Goal: Task Accomplishment & Management: Manage account settings

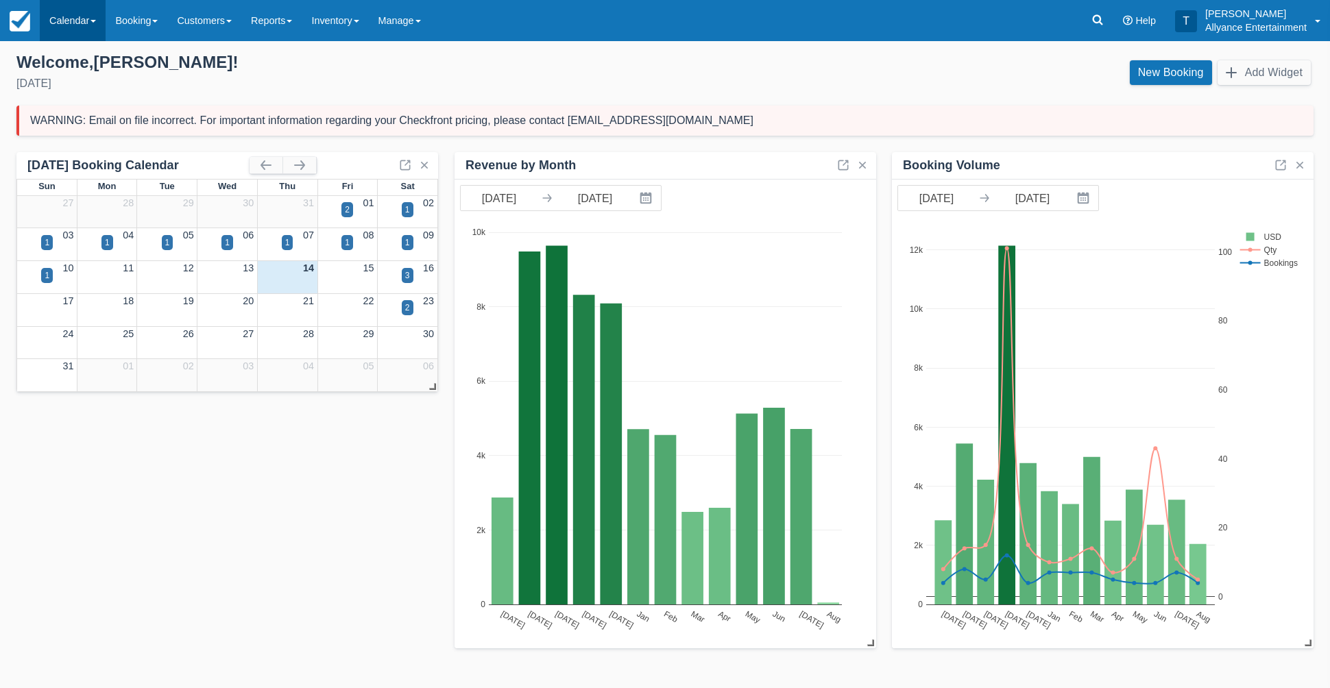
click at [64, 19] on link "Calendar" at bounding box center [73, 20] width 66 height 41
drag, startPoint x: 71, startPoint y: 125, endPoint x: 78, endPoint y: 125, distance: 6.9
click at [72, 125] on link "Month" at bounding box center [94, 129] width 108 height 29
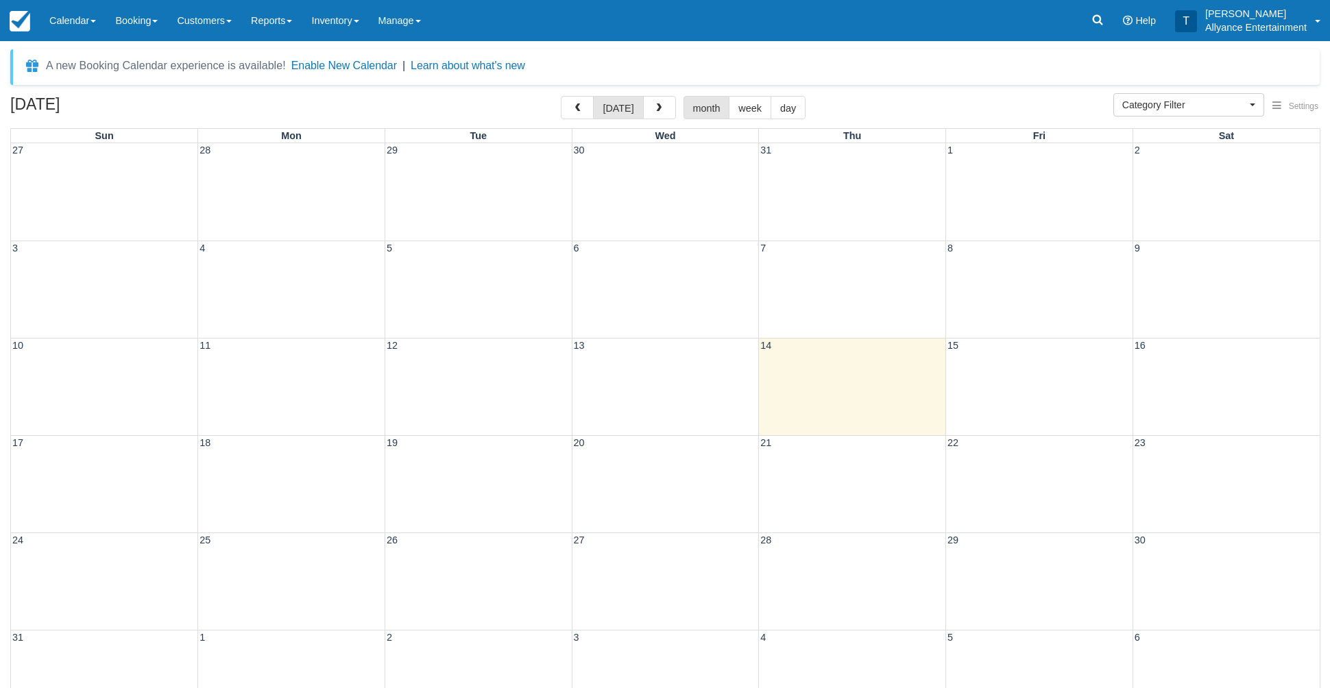
select select
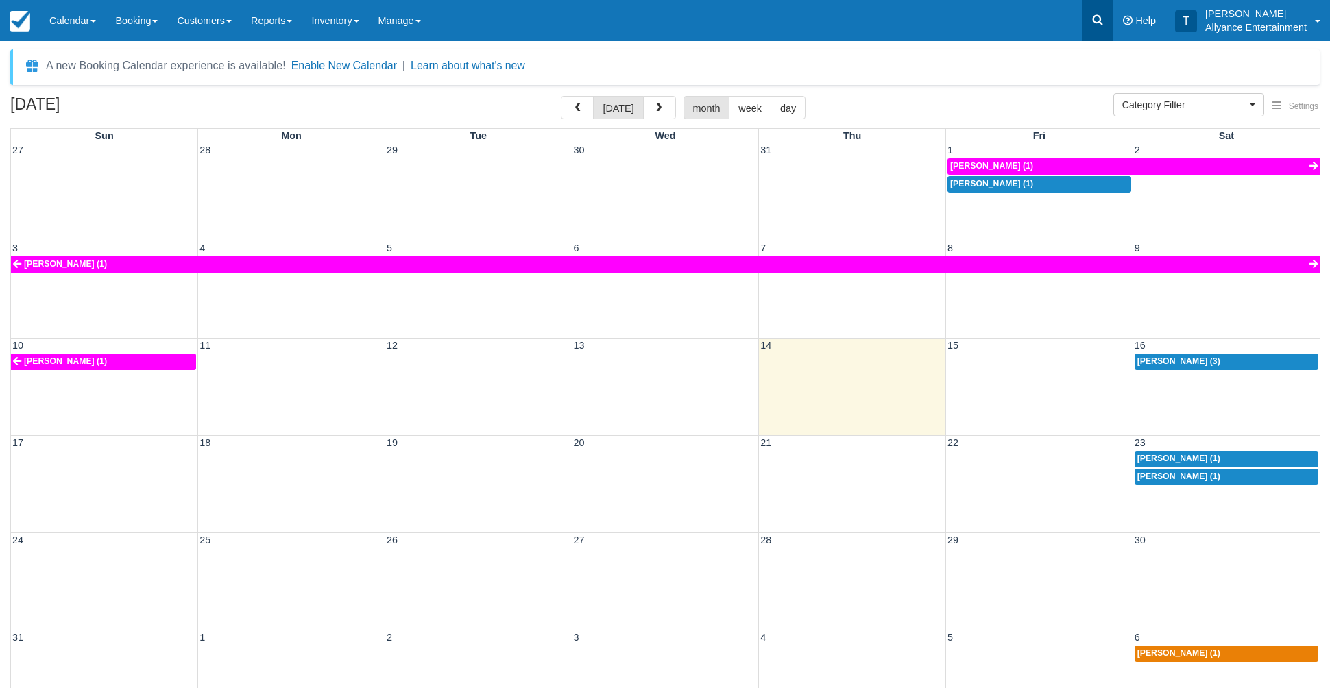
click at [1093, 24] on icon at bounding box center [1098, 20] width 14 height 14
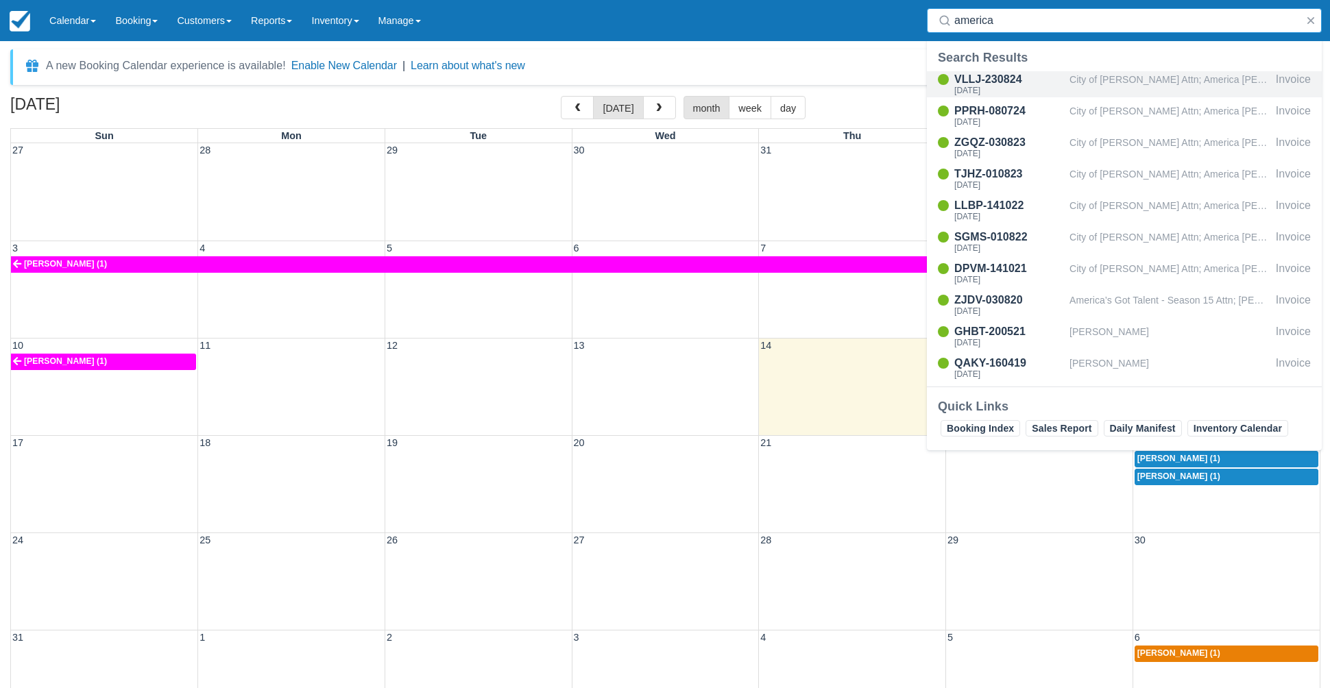
type input "america"
click at [994, 81] on div "VLLJ-230824" at bounding box center [1009, 79] width 110 height 16
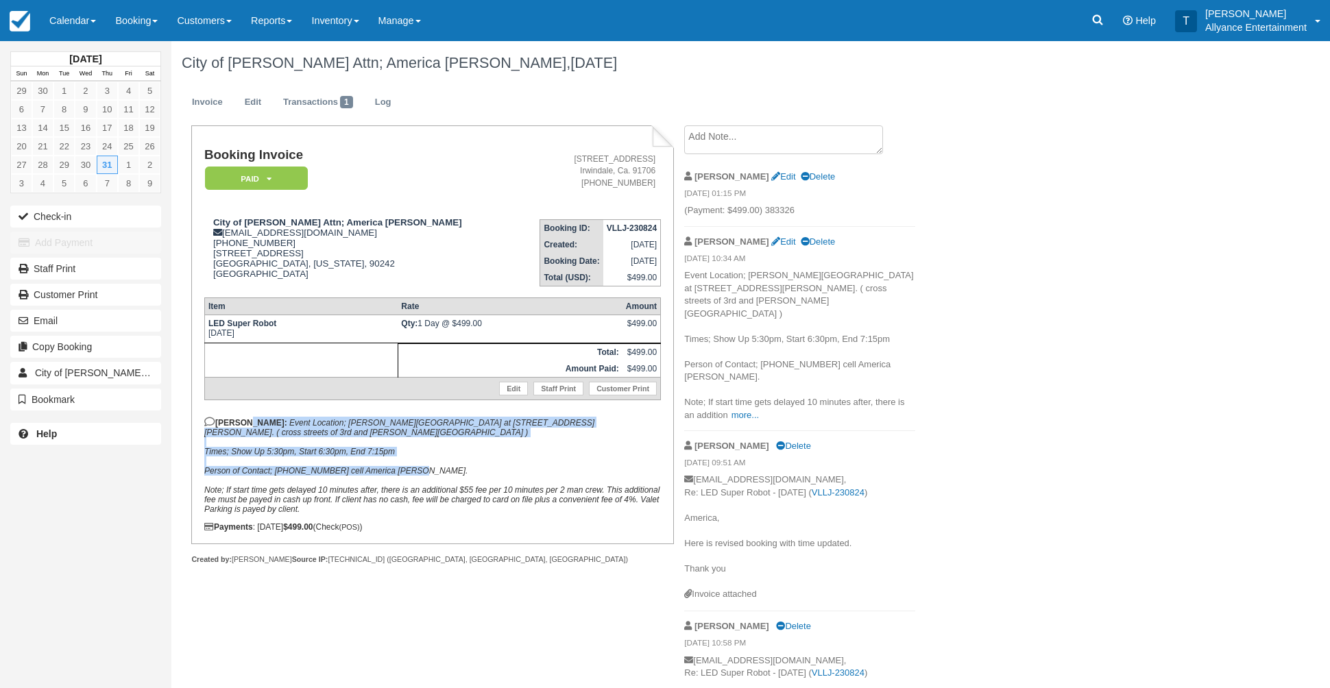
drag, startPoint x: 239, startPoint y: 425, endPoint x: 415, endPoint y: 478, distance: 183.3
click at [415, 478] on p "Tony: Event Location; Downey Adult School at 12340 Woodruff Ave, Downey, CA 902…" at bounding box center [432, 465] width 457 height 97
copy p "Event Location; Downey Adult School at 12340 Woodruff Ave, Downey, CA 90241. ( …"
click at [121, 376] on span "City of Downey Attn; America Patino" at bounding box center [160, 373] width 250 height 11
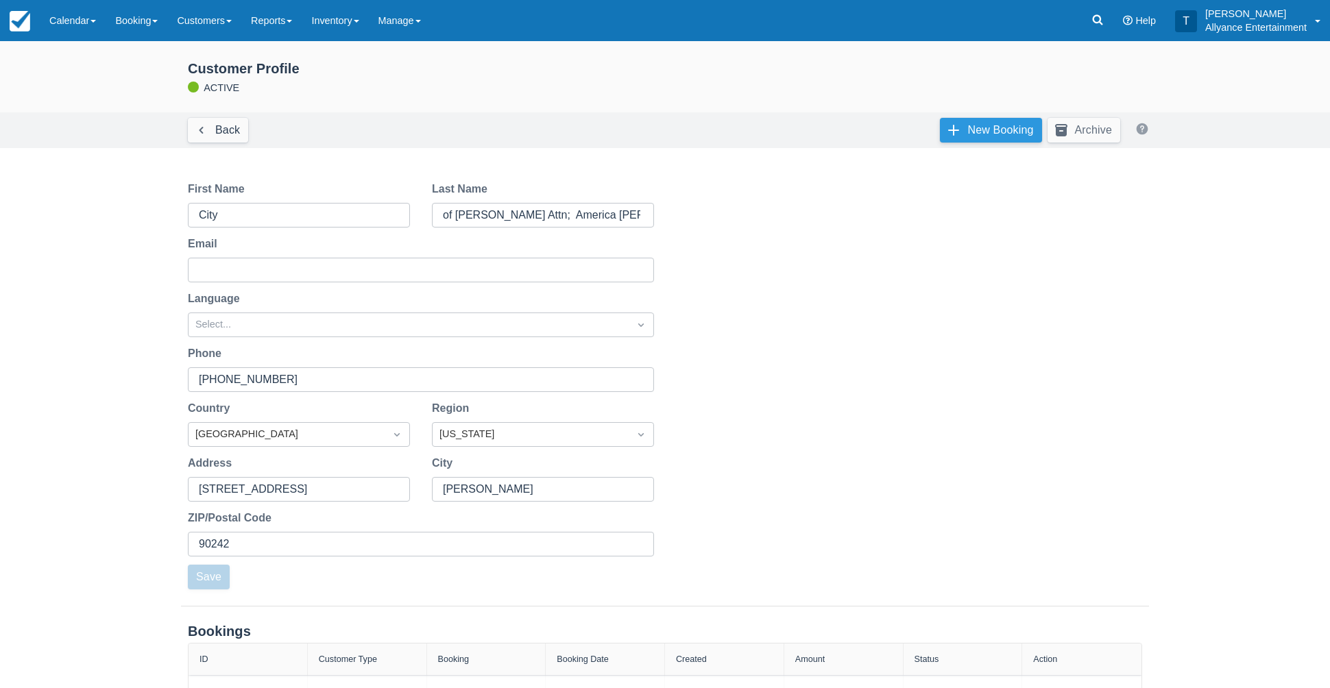
click at [964, 130] on link "New Booking" at bounding box center [990, 130] width 101 height 25
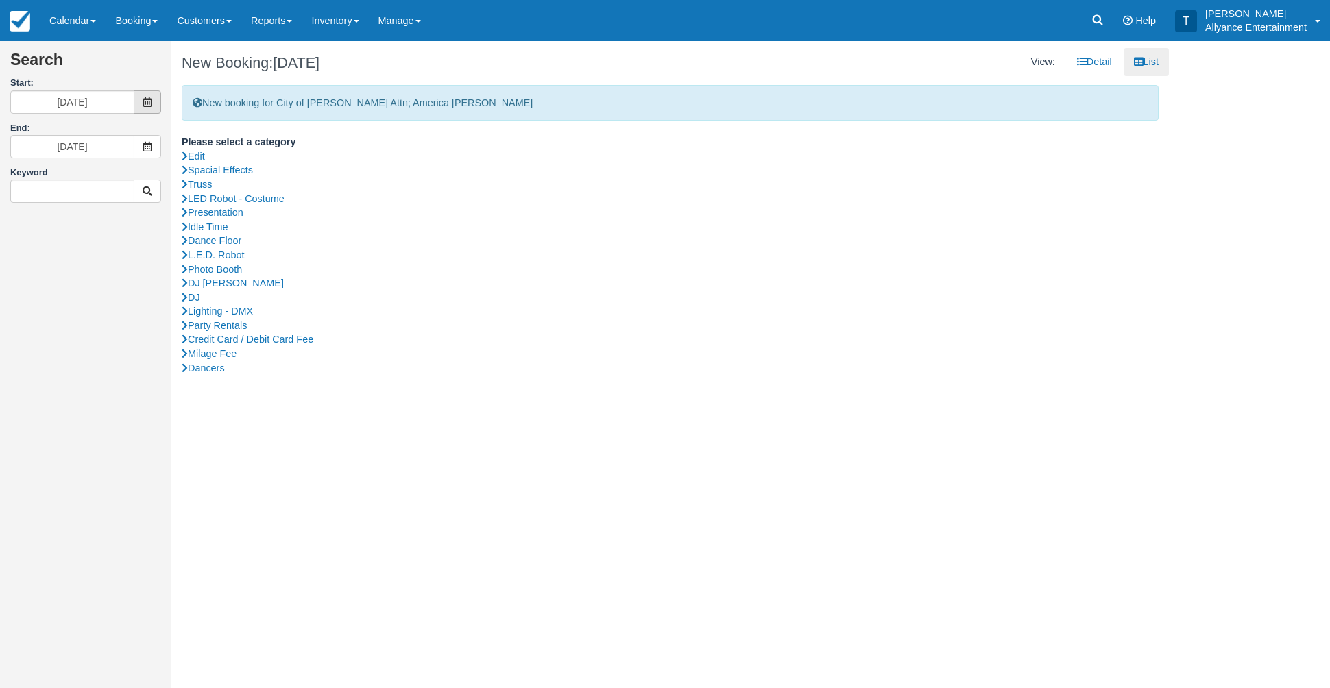
click at [151, 101] on icon at bounding box center [148, 102] width 10 height 10
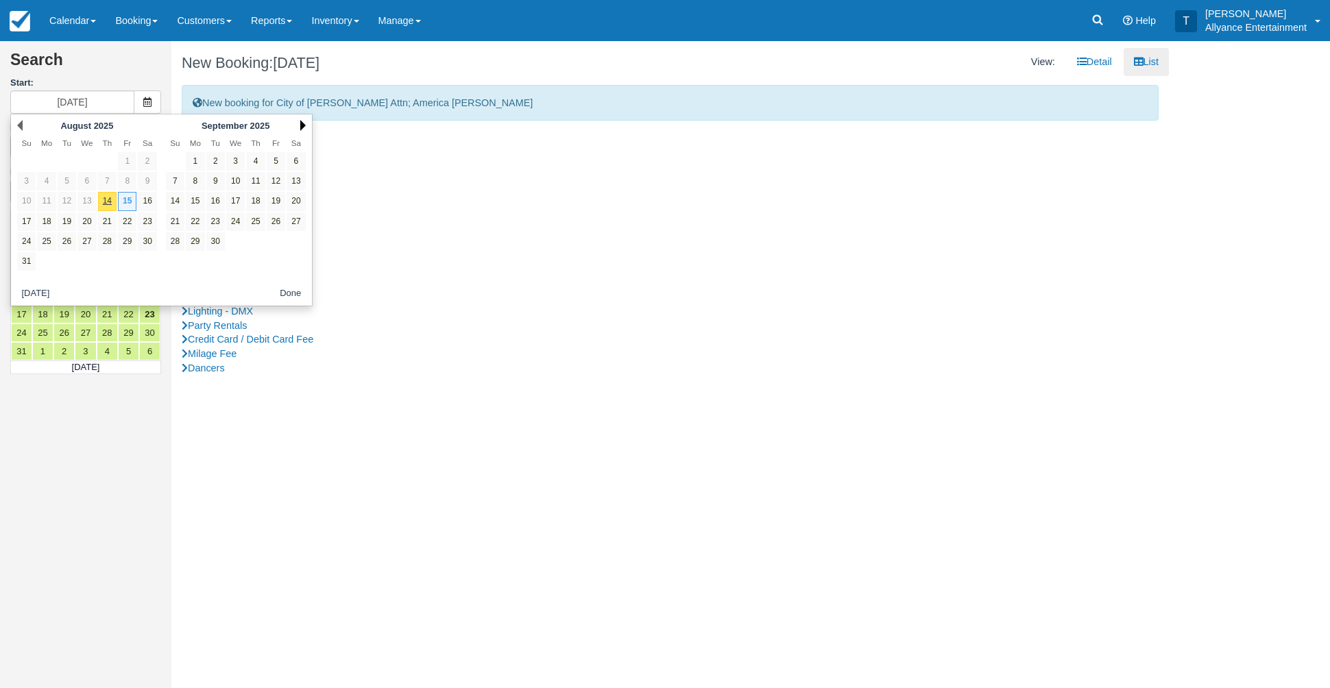
click at [302, 124] on link "Next" at bounding box center [302, 125] width 5 height 11
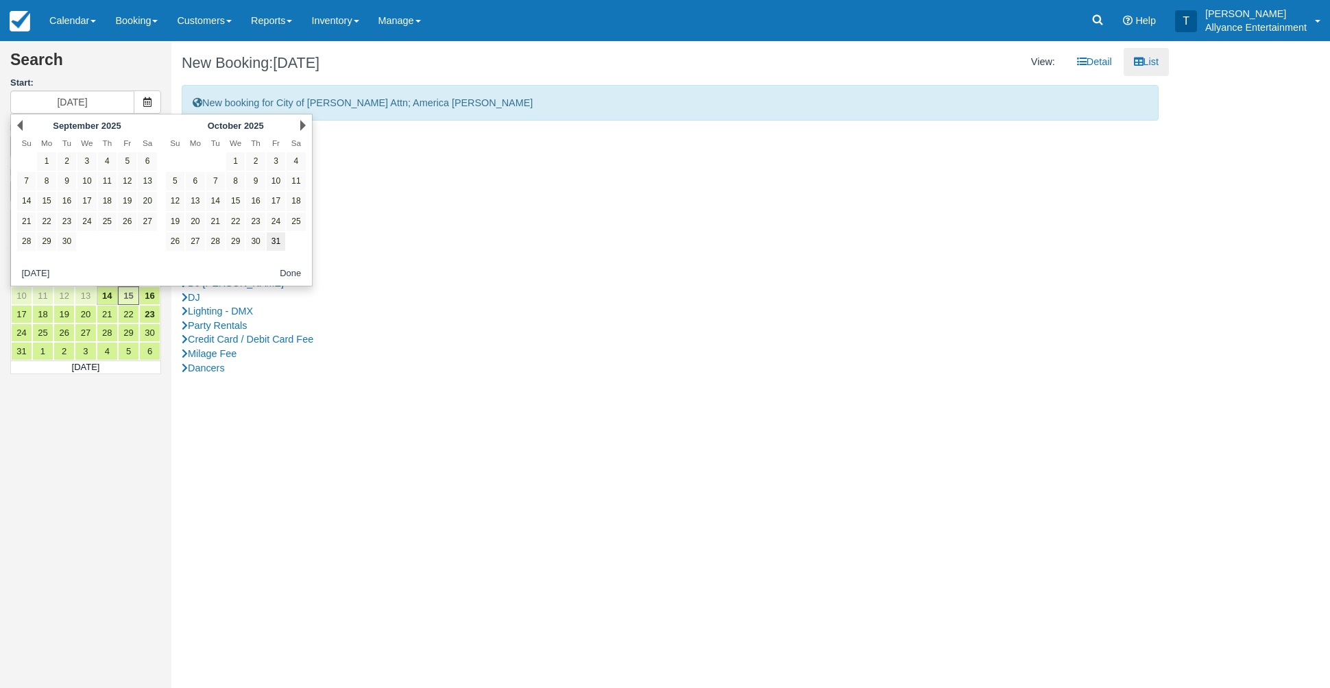
click at [276, 239] on link "31" at bounding box center [276, 241] width 19 height 19
type input "10/31/25"
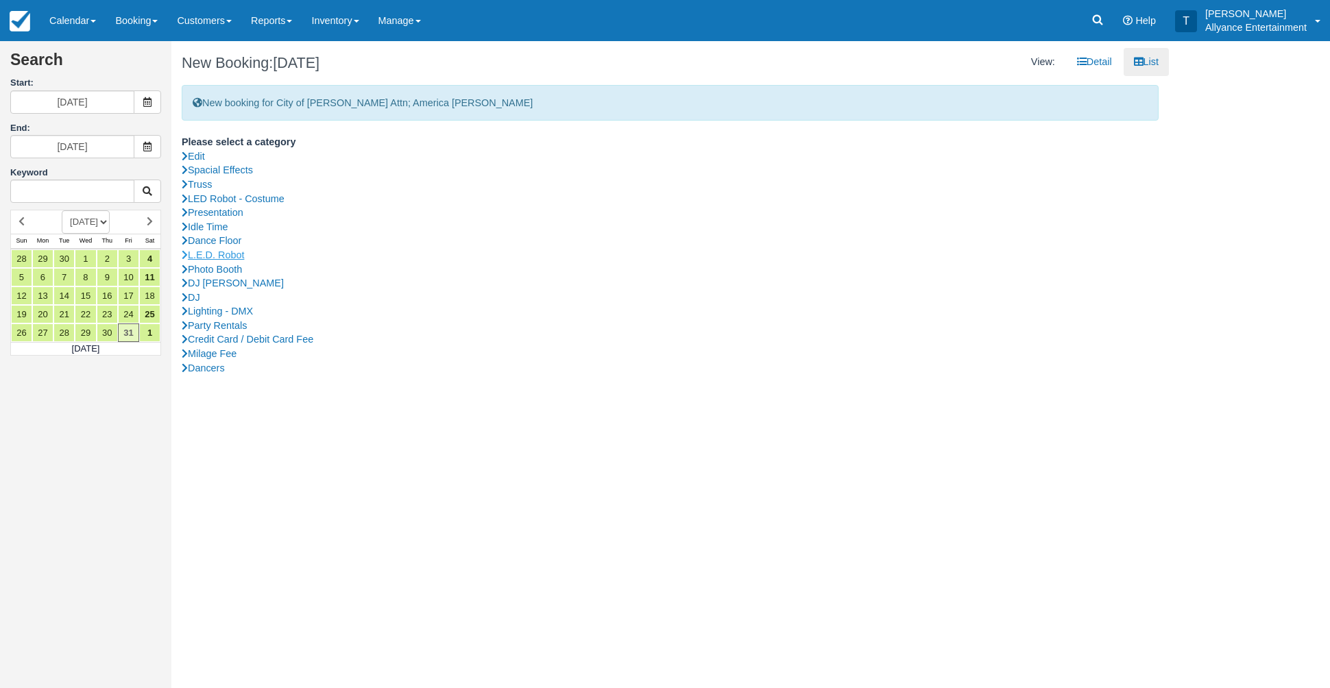
click at [206, 249] on link "L.E.D. Robot" at bounding box center [670, 255] width 977 height 14
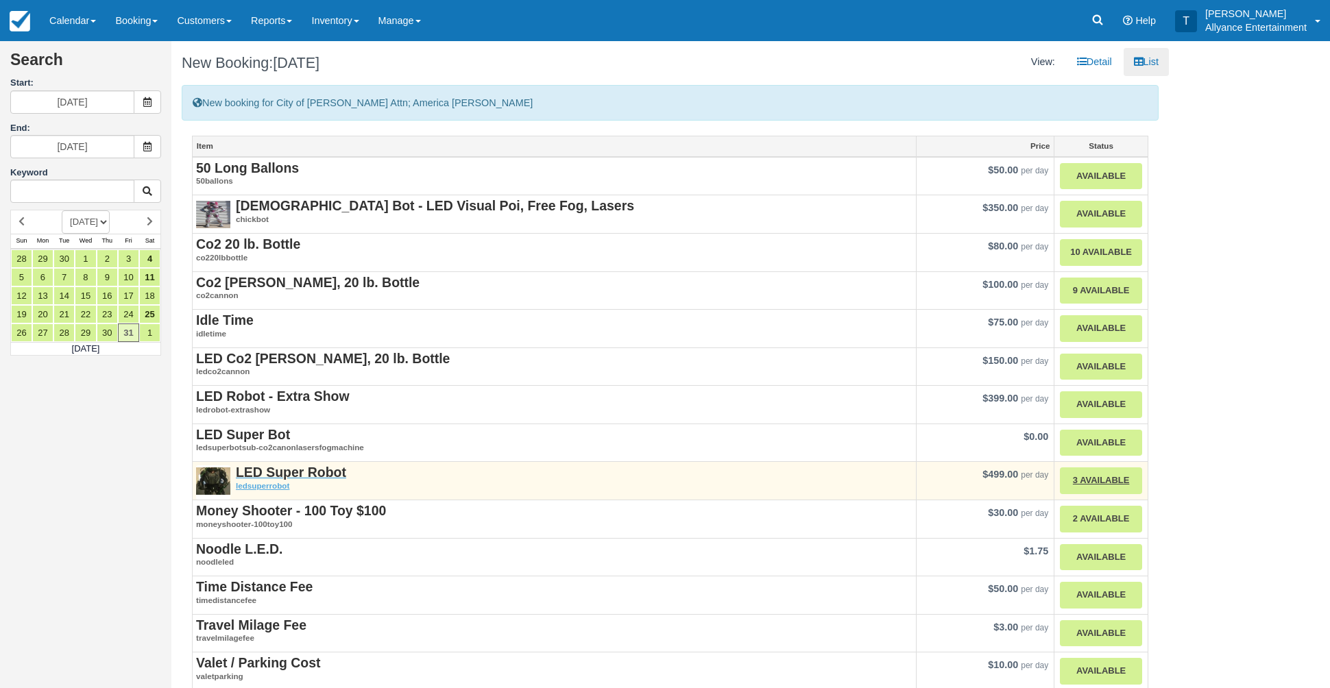
click at [320, 468] on strong "LED Super Robot" at bounding box center [291, 472] width 110 height 15
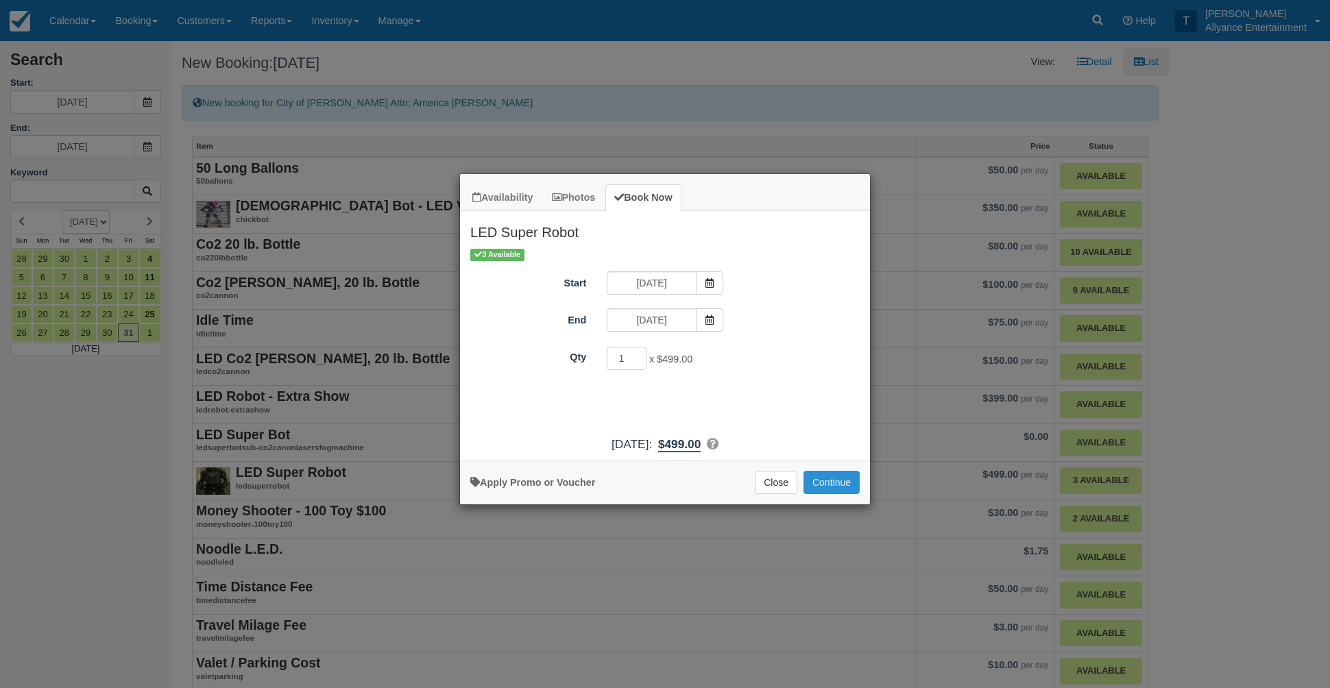
click at [850, 491] on button "Continue" at bounding box center [832, 482] width 56 height 23
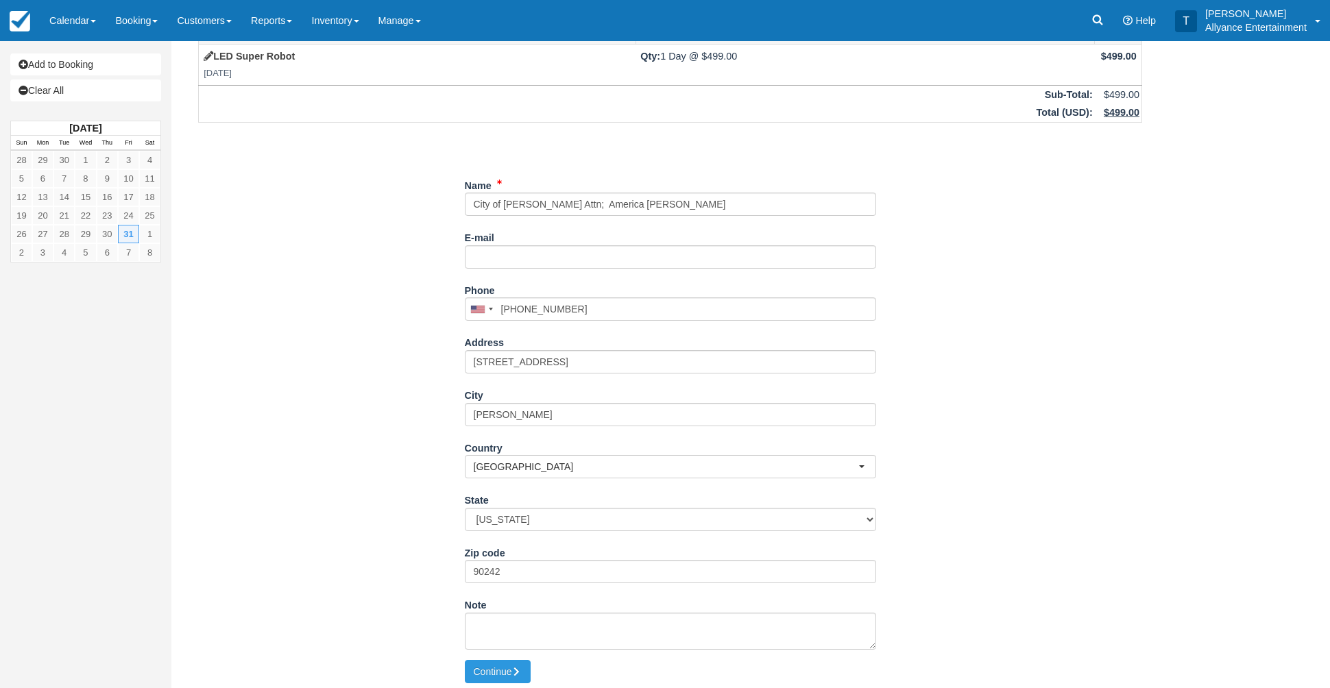
scroll to position [60, 0]
click at [500, 662] on button "Continue" at bounding box center [498, 672] width 66 height 23
type input "+15626184221"
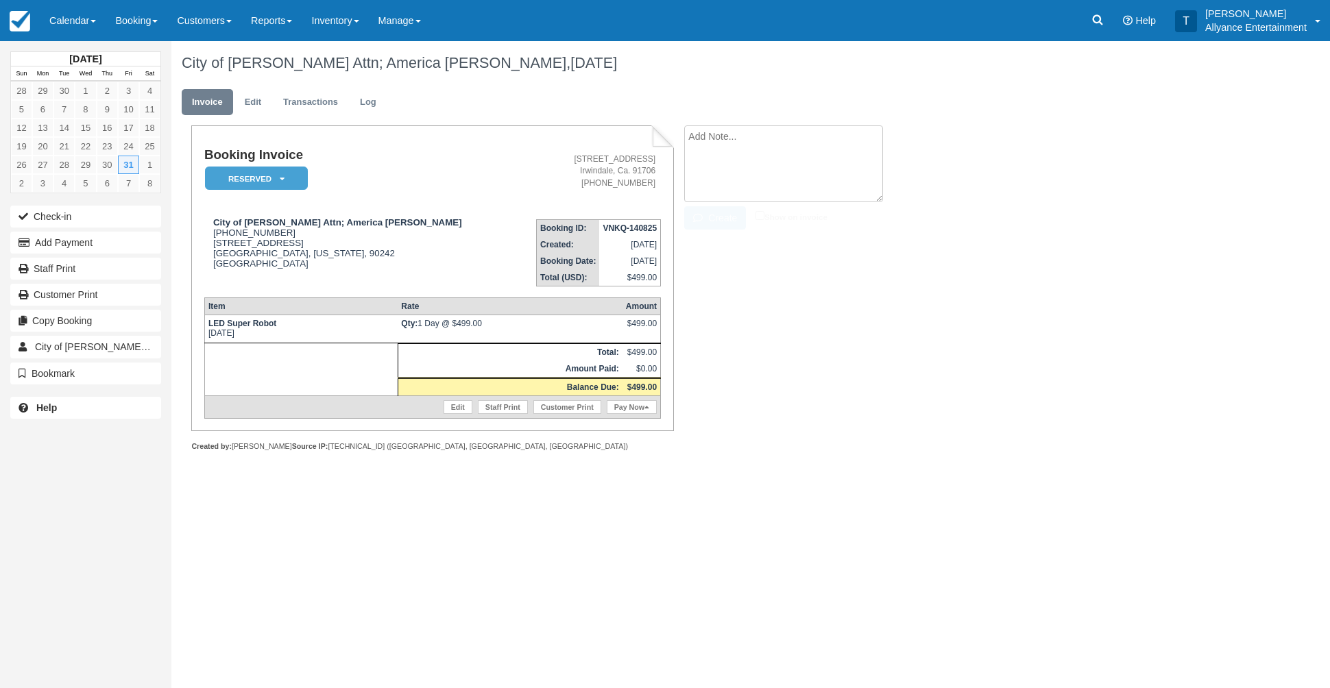
click at [745, 137] on textarea at bounding box center [783, 163] width 199 height 77
paste textarea "Event Location; [PERSON_NAME][GEOGRAPHIC_DATA] at [STREET_ADDRESS][PERSON_NAME]…"
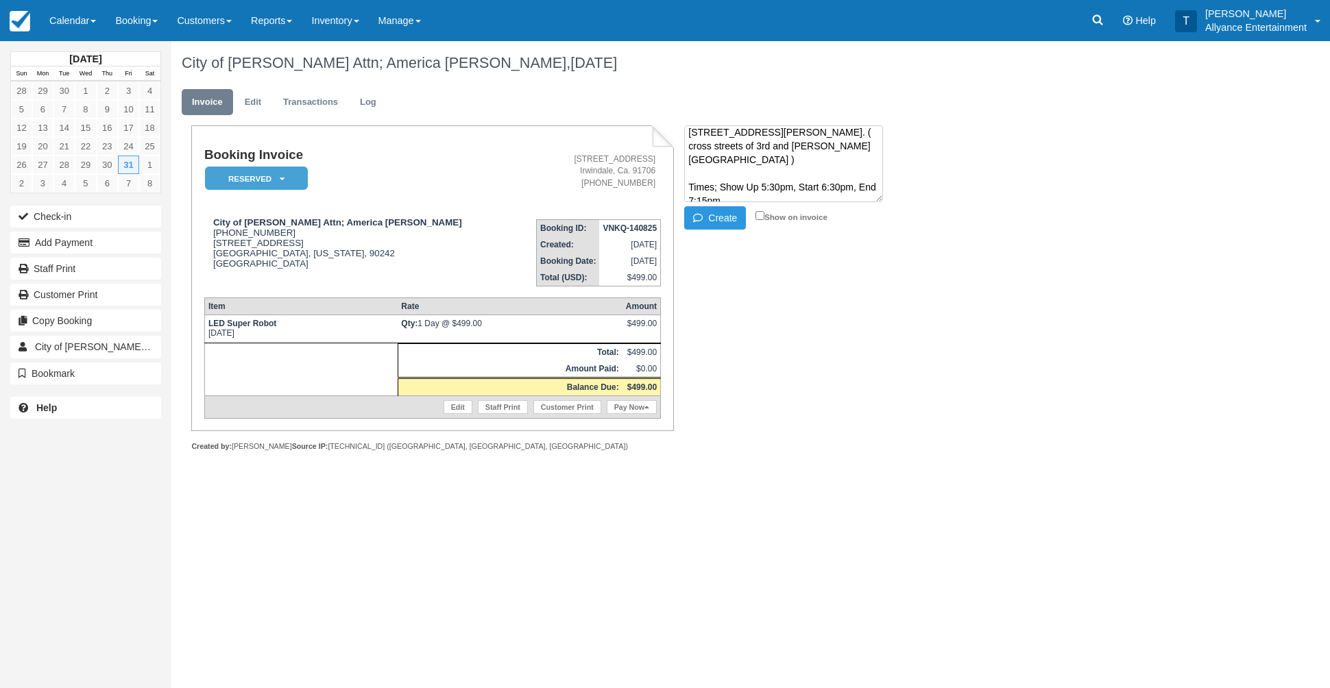
scroll to position [34, 0]
type textarea "Event Location; Downey Adult School at 12340 Woodruff Ave, Downey, CA 90241. ( …"
click at [758, 215] on input "Show on invoice" at bounding box center [760, 215] width 9 height 9
checkbox input "true"
click at [718, 213] on button "Create" at bounding box center [715, 217] width 62 height 23
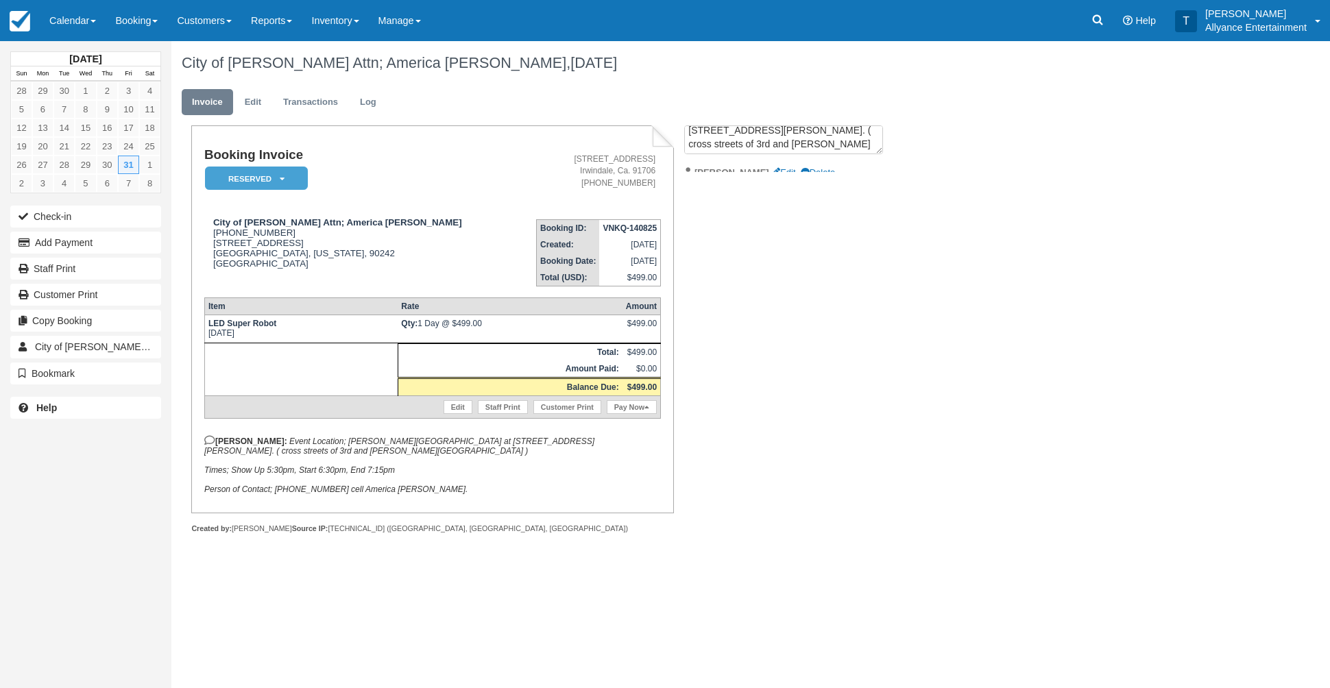
scroll to position [0, 0]
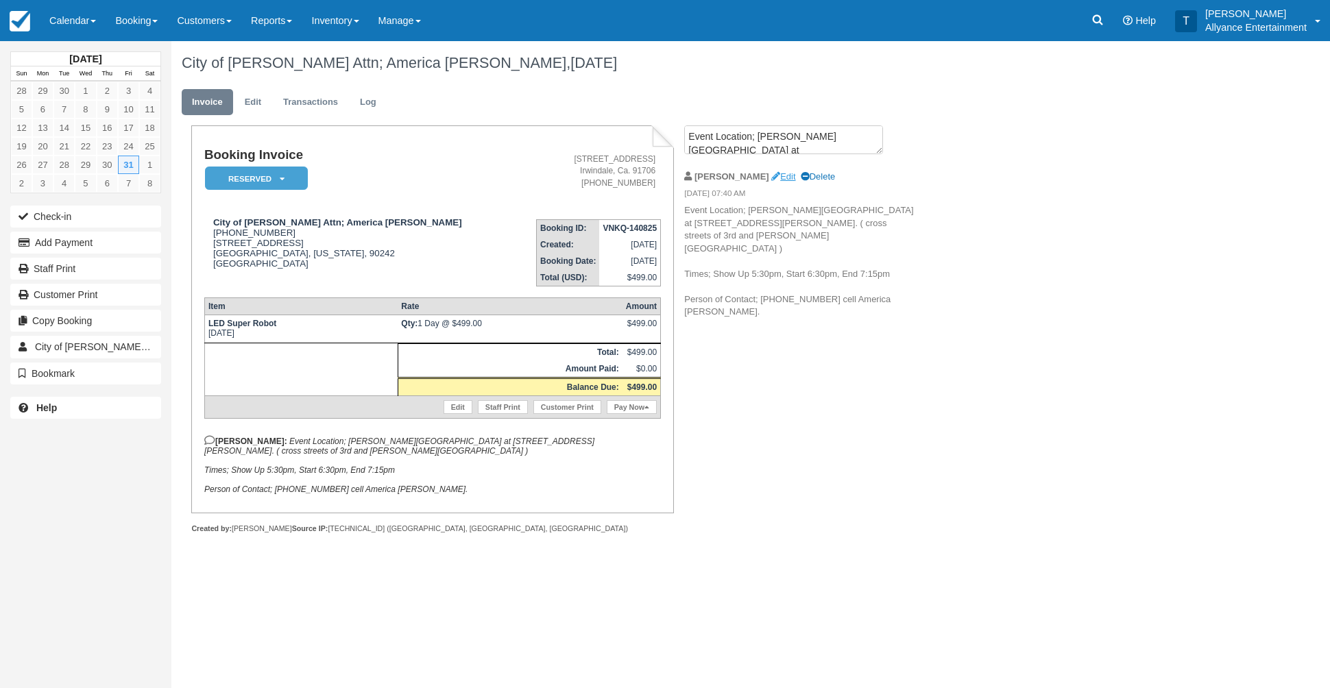
click at [771, 174] on link "Edit" at bounding box center [783, 176] width 24 height 10
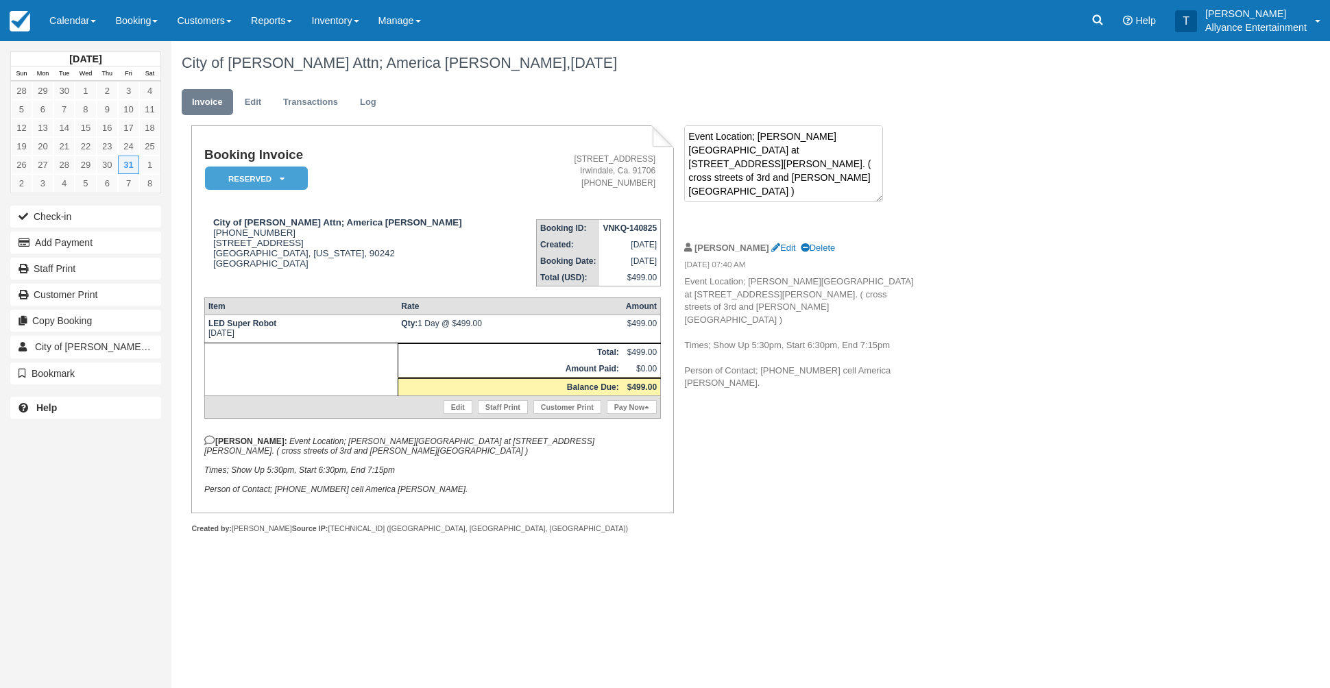
scroll to position [55, 0]
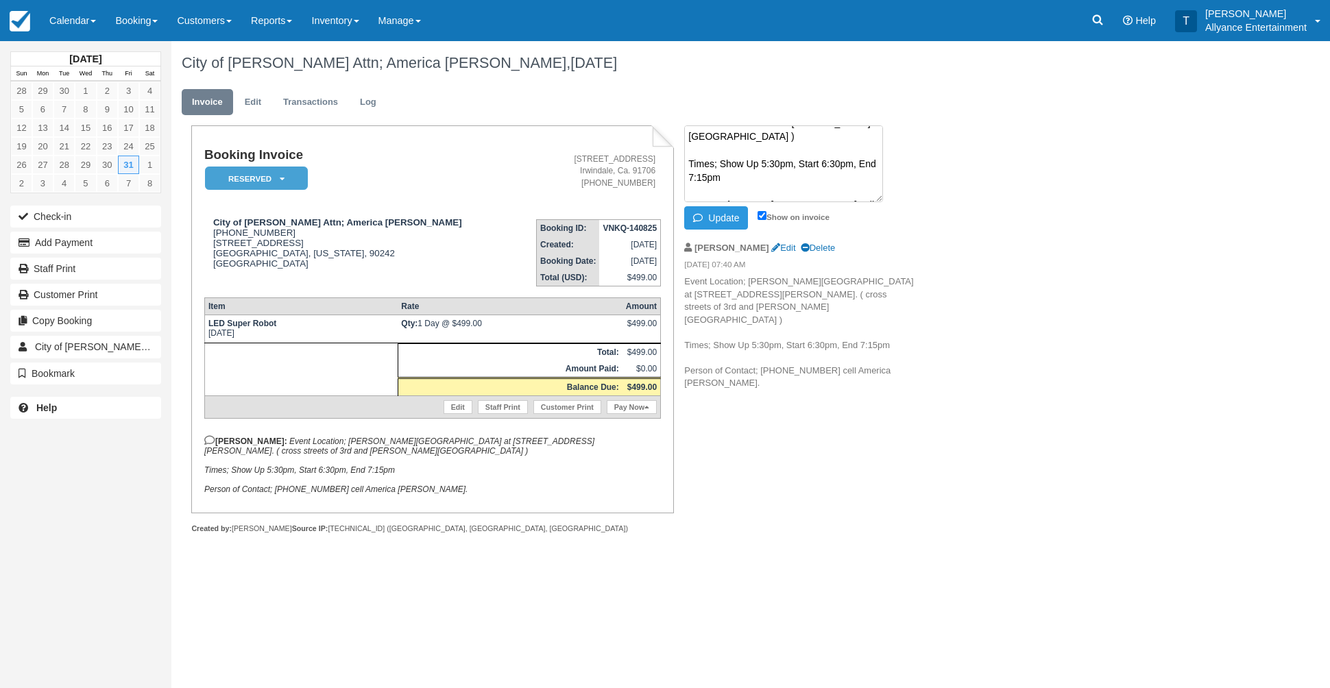
click at [788, 176] on textarea "Event Location; Downey Adult School at 12340 Woodruff Ave, Downey, CA 90241. ( …" at bounding box center [783, 163] width 199 height 77
drag, startPoint x: 810, startPoint y: 176, endPoint x: 813, endPoint y: 206, distance: 31.0
click at [810, 176] on textarea "Event Location; Downey Adult School at 12340 Woodruff Ave, Downey, CA 90241. ( …" at bounding box center [783, 163] width 199 height 77
type textarea "Event Location; Downey Adult School at 12340 Woodruff Ave, Downey, CA 90241. ( …"
click at [719, 216] on button "Update" at bounding box center [716, 217] width 64 height 23
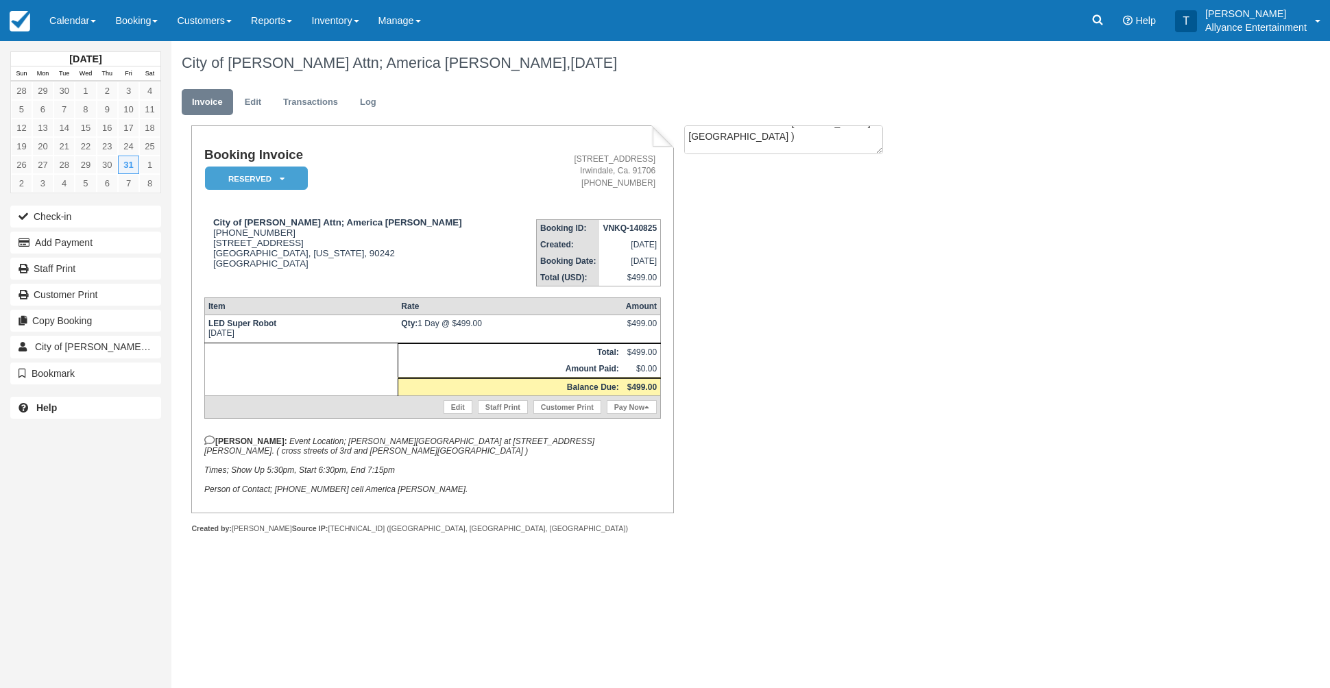
scroll to position [0, 0]
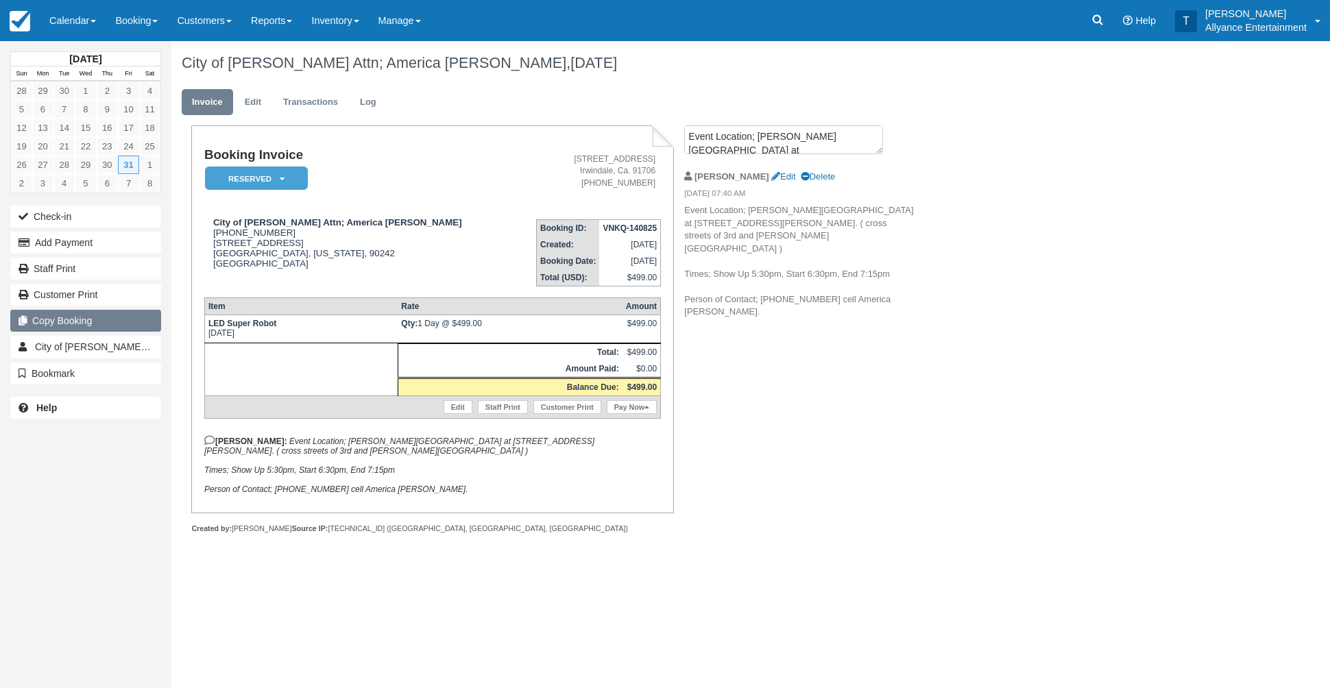
click at [125, 322] on button "Copy Booking" at bounding box center [85, 321] width 151 height 22
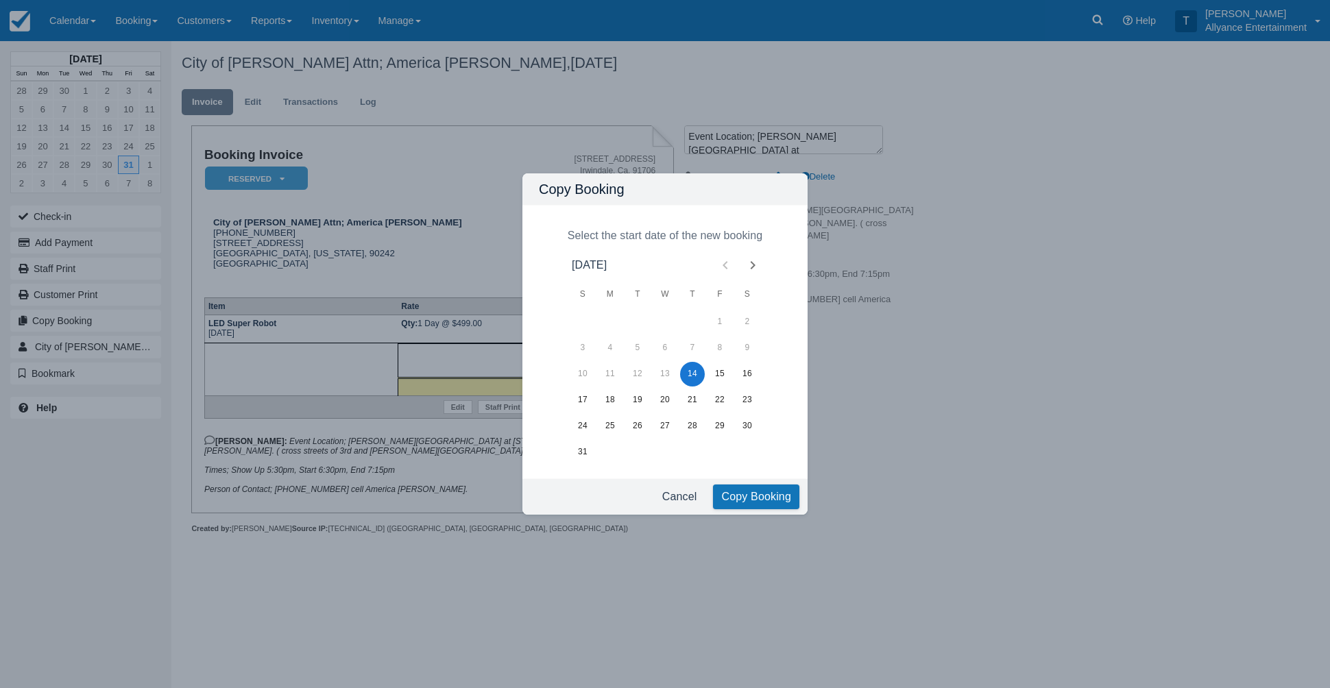
drag, startPoint x: 677, startPoint y: 500, endPoint x: 431, endPoint y: 476, distance: 247.3
click at [677, 500] on button "Cancel" at bounding box center [680, 497] width 46 height 25
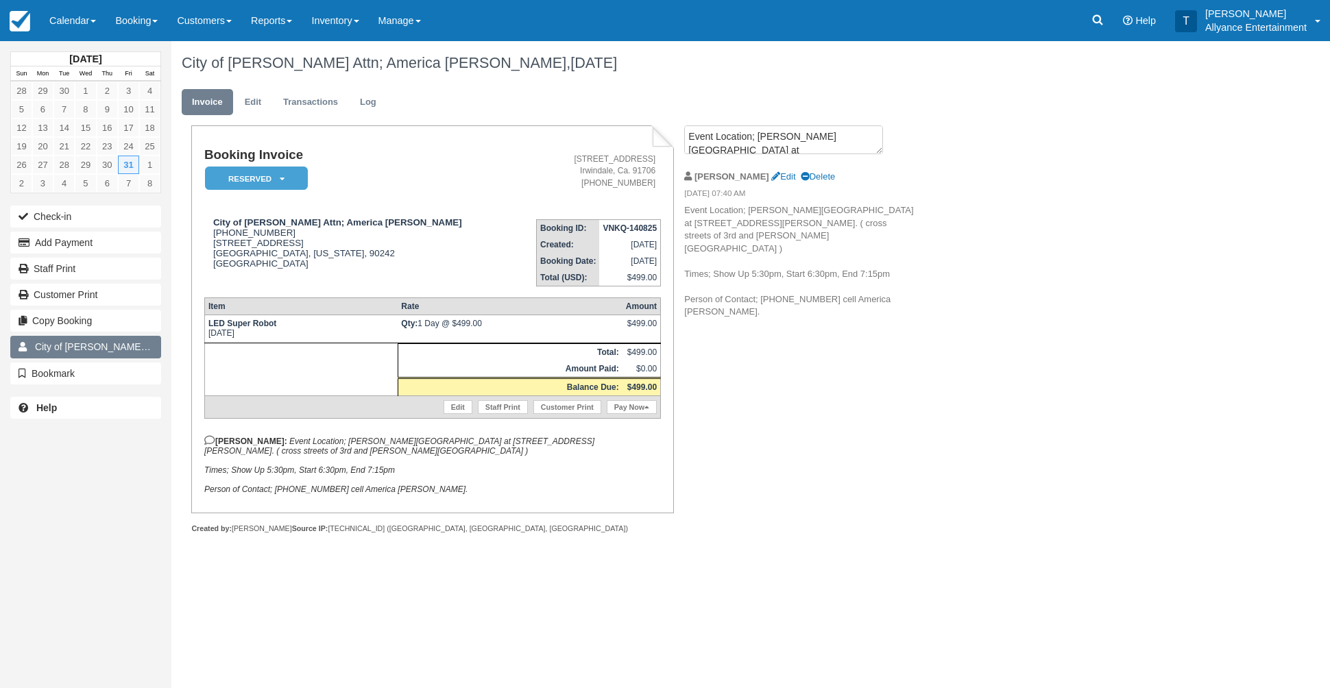
click at [56, 344] on span "City of [PERSON_NAME] Attn; America [PERSON_NAME]" at bounding box center [160, 346] width 250 height 11
click at [258, 99] on link "Edit" at bounding box center [252, 102] width 37 height 27
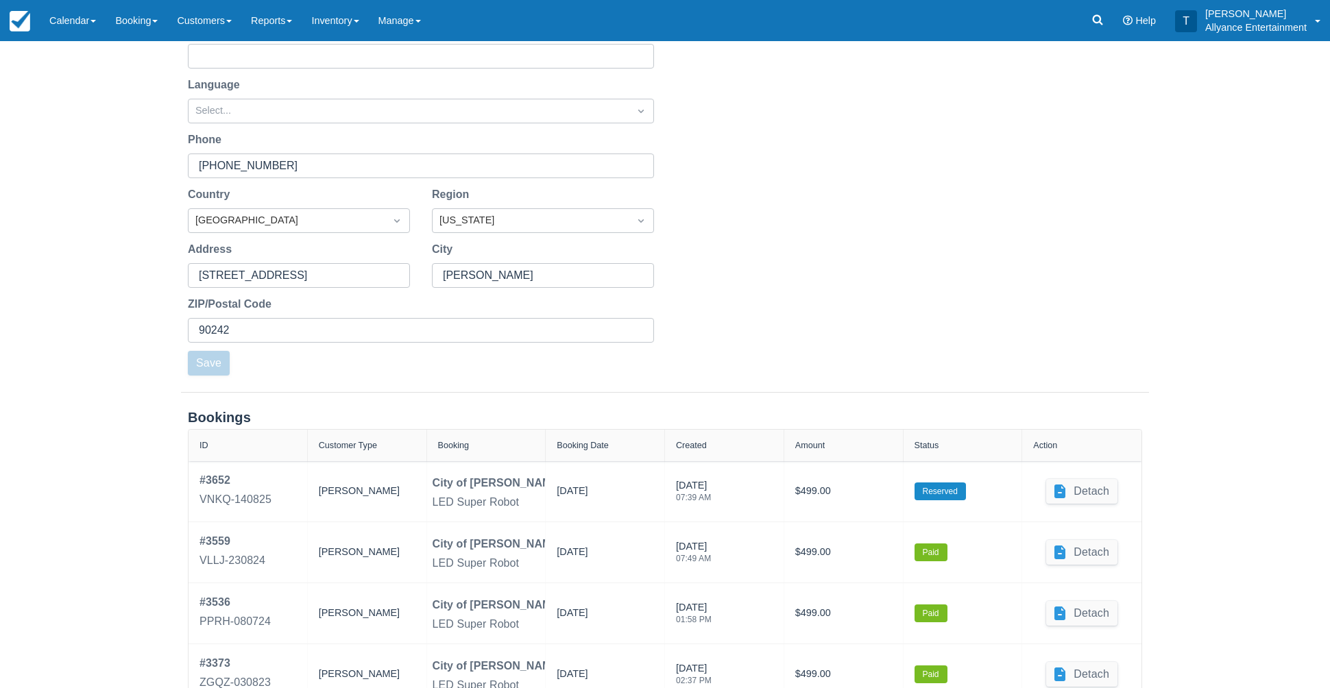
scroll to position [227, 0]
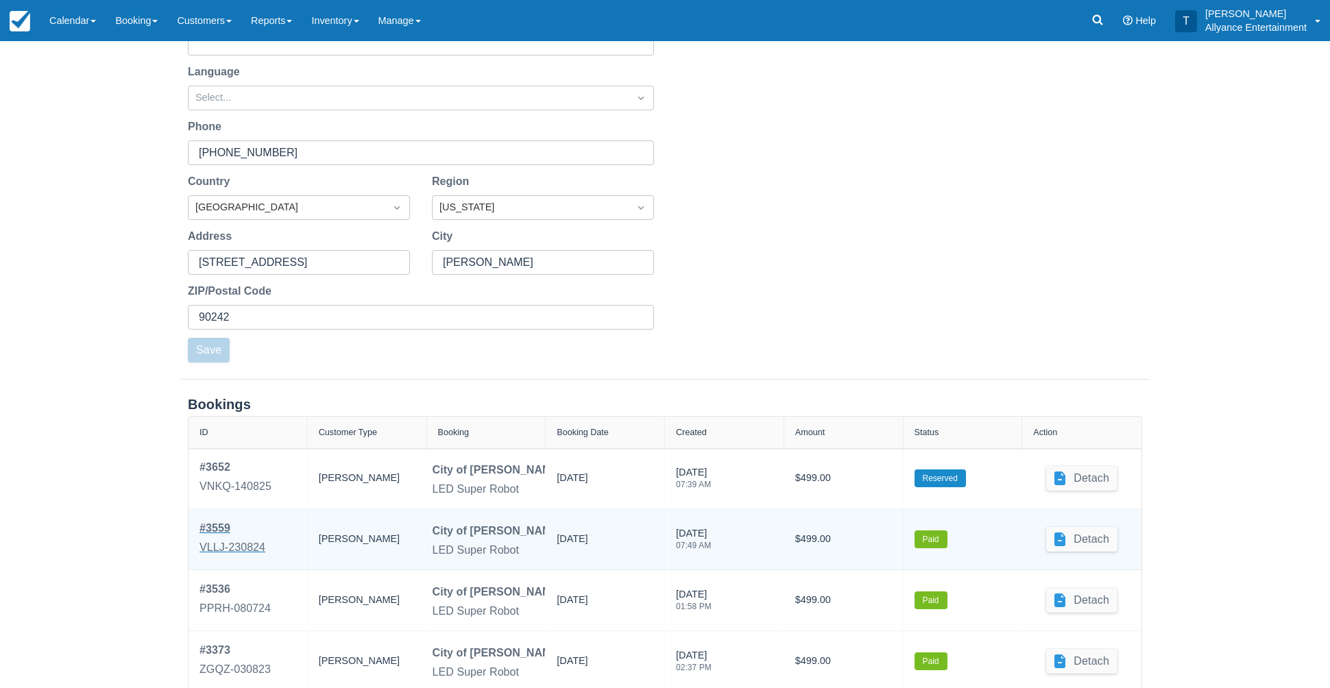
click at [232, 527] on div "# 3559" at bounding box center [233, 528] width 66 height 16
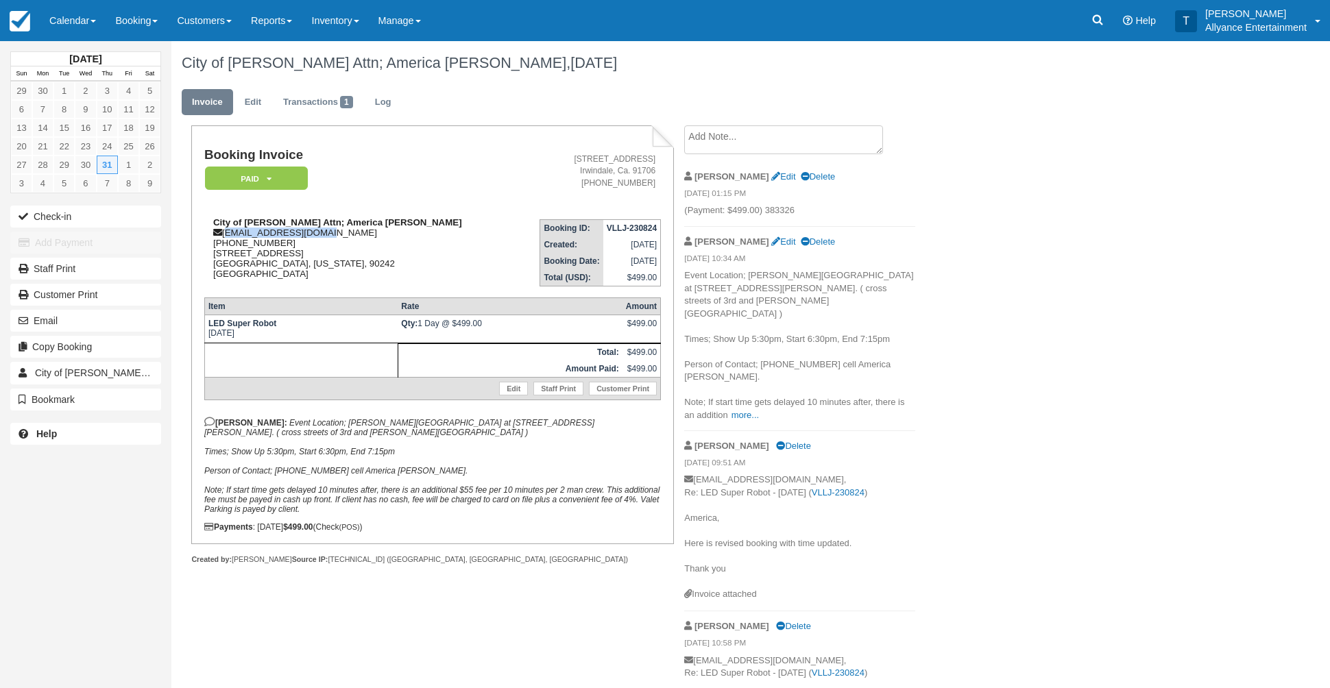
drag, startPoint x: 225, startPoint y: 234, endPoint x: 324, endPoint y: 236, distance: 99.4
click at [324, 236] on div "City of [PERSON_NAME] Attn; America [PERSON_NAME] [EMAIL_ADDRESS][DOMAIN_NAME] …" at bounding box center [359, 248] width 311 height 62
copy div "[EMAIL_ADDRESS][DOMAIN_NAME]"
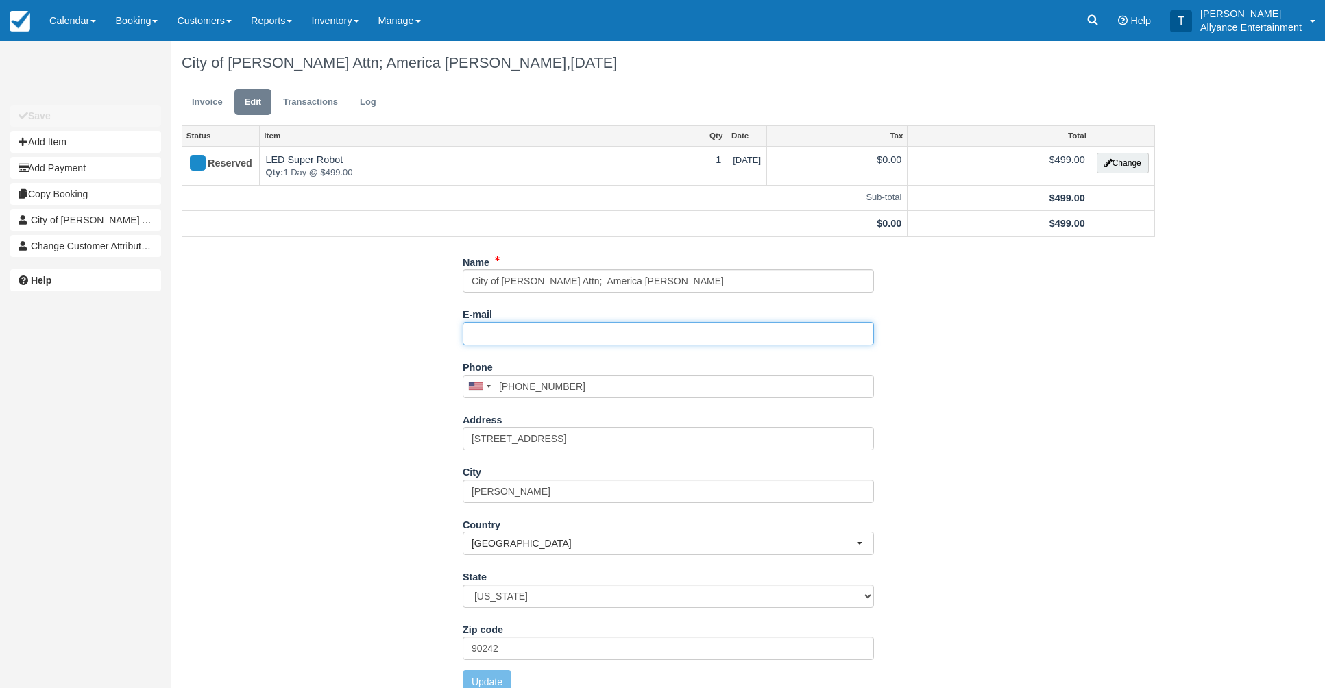
click at [489, 331] on input "E-mail" at bounding box center [668, 333] width 411 height 23
paste input "[EMAIL_ADDRESS][DOMAIN_NAME]"
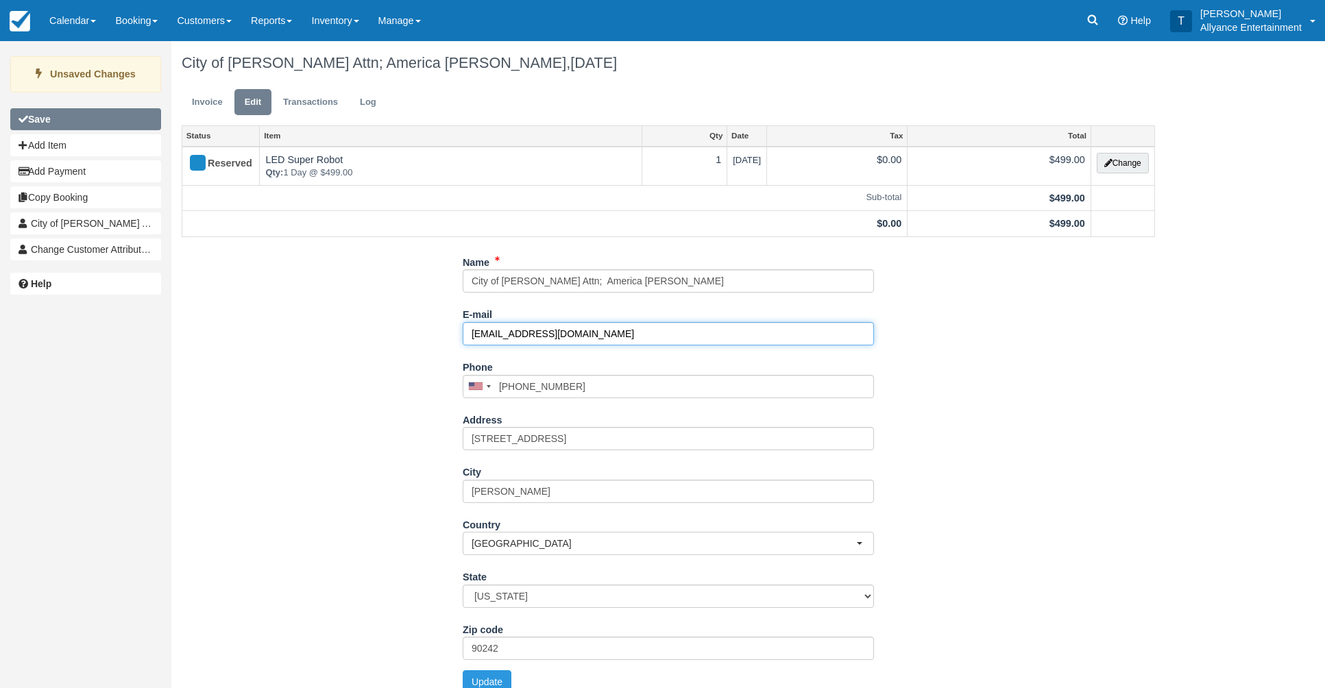
type input "[EMAIL_ADDRESS][DOMAIN_NAME]"
click at [75, 115] on button "Save" at bounding box center [85, 119] width 151 height 22
type input "+15626184221"
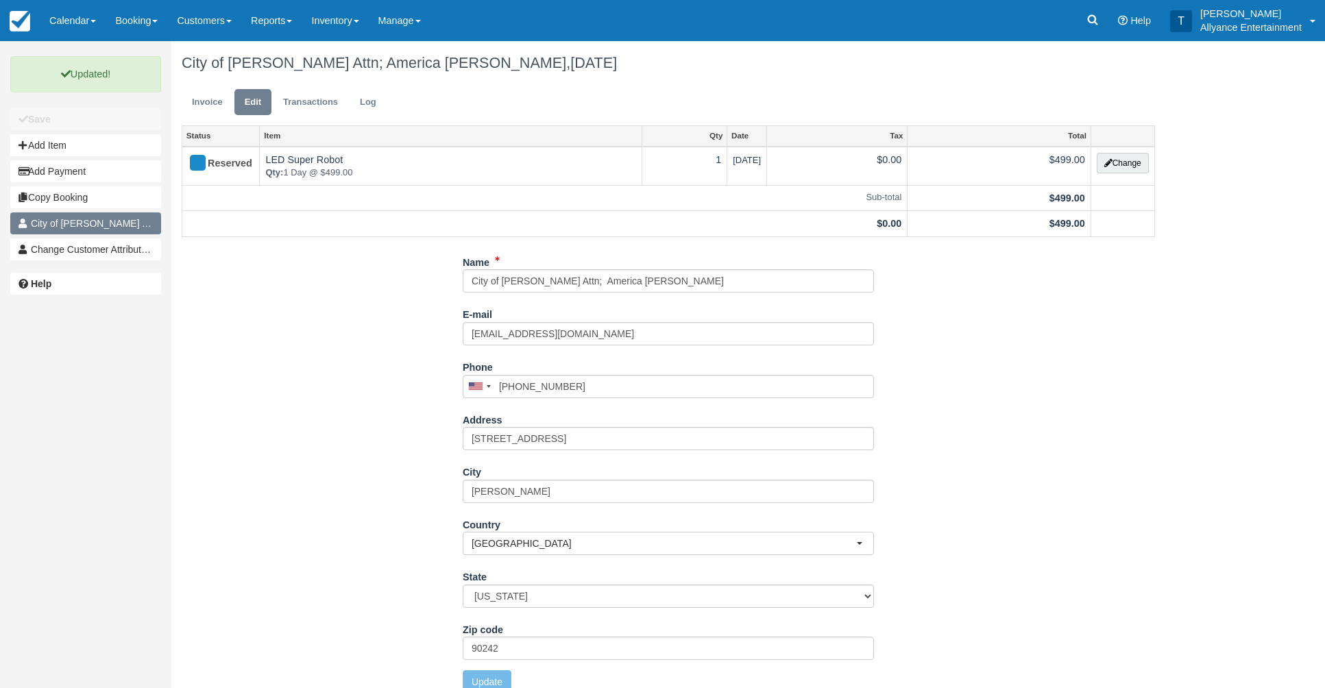
click at [105, 224] on span "City of [PERSON_NAME] Attn; America [PERSON_NAME]" at bounding box center [156, 223] width 250 height 11
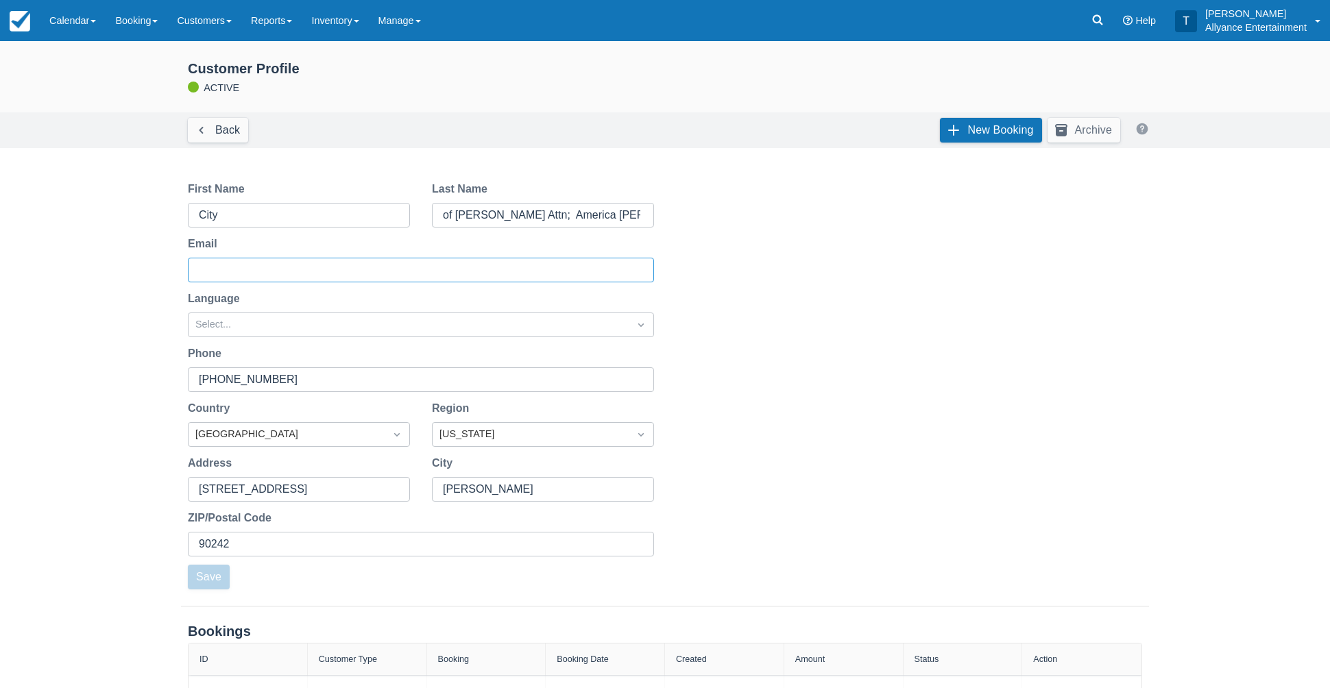
click at [221, 267] on input "Email" at bounding box center [420, 270] width 442 height 25
paste input "[EMAIL_ADDRESS][DOMAIN_NAME]"
type input "[EMAIL_ADDRESS][DOMAIN_NAME]"
click at [206, 573] on button "Save" at bounding box center [209, 577] width 42 height 25
click at [740, 349] on div "First Name City Last Name of [PERSON_NAME] Attn; America [PERSON_NAME] Email [E…" at bounding box center [664, 386] width 1009 height 442
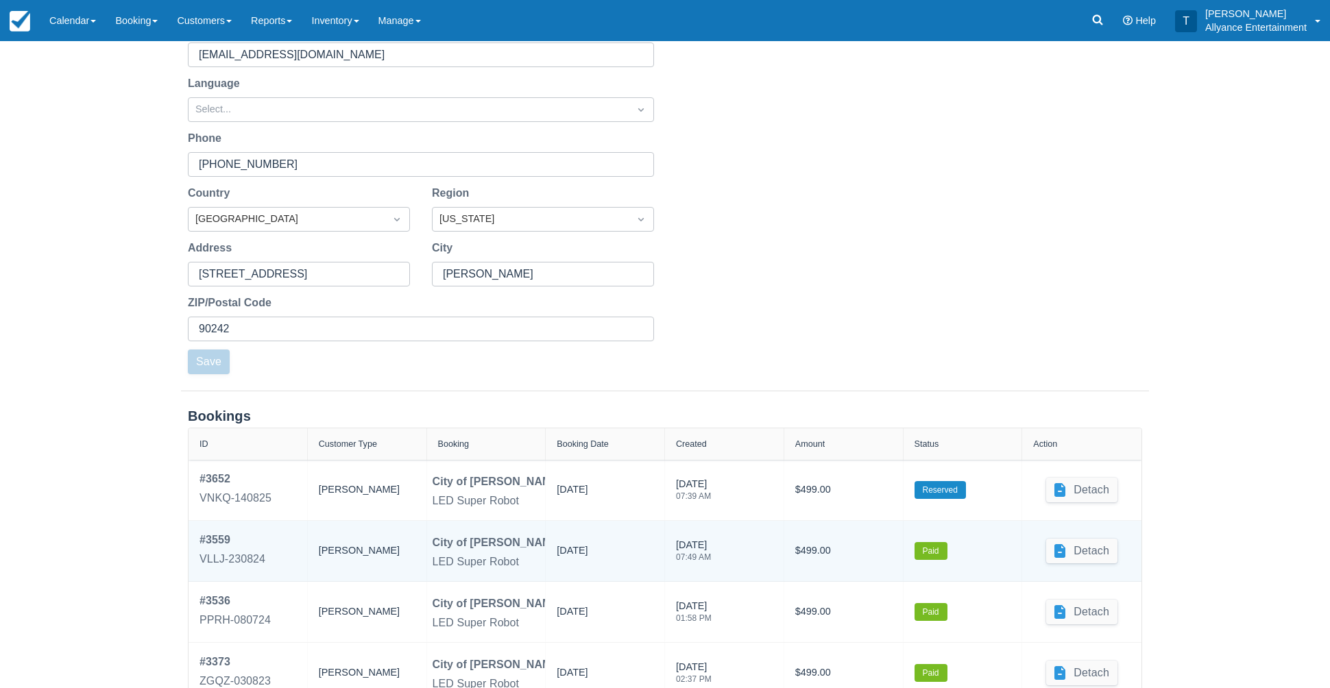
scroll to position [219, 0]
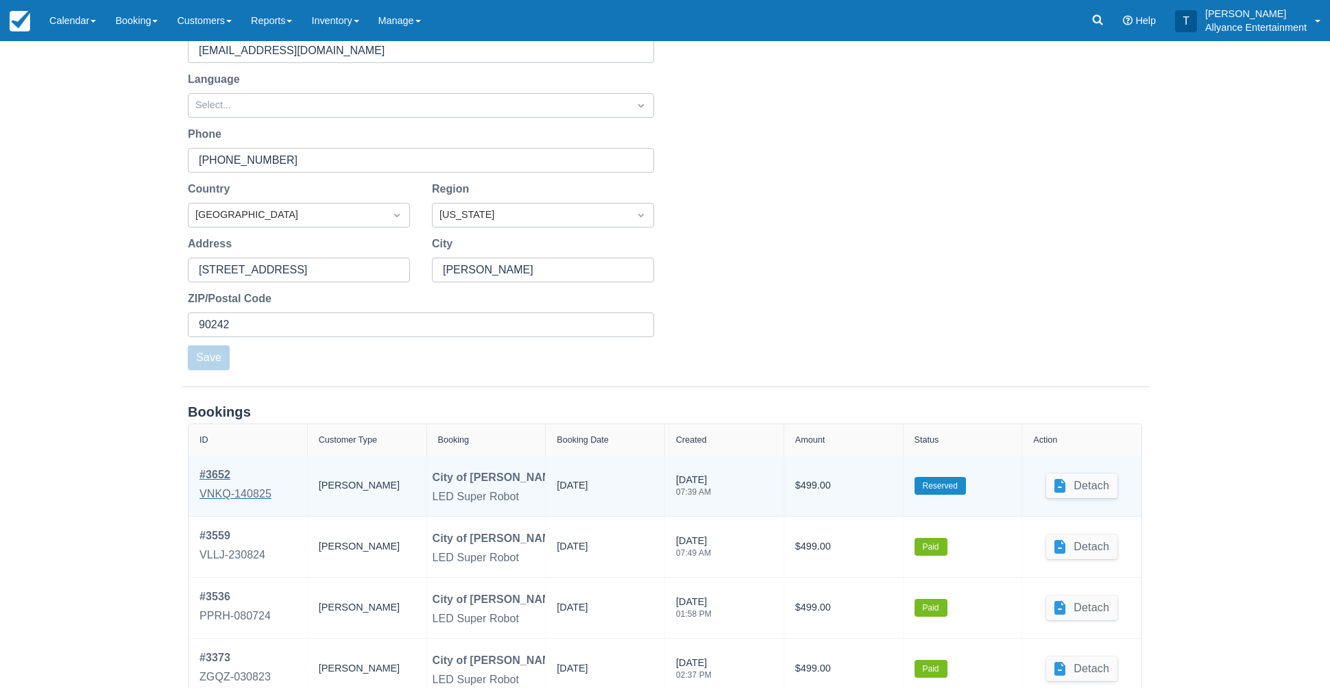
click at [215, 475] on div "# 3652" at bounding box center [236, 475] width 72 height 16
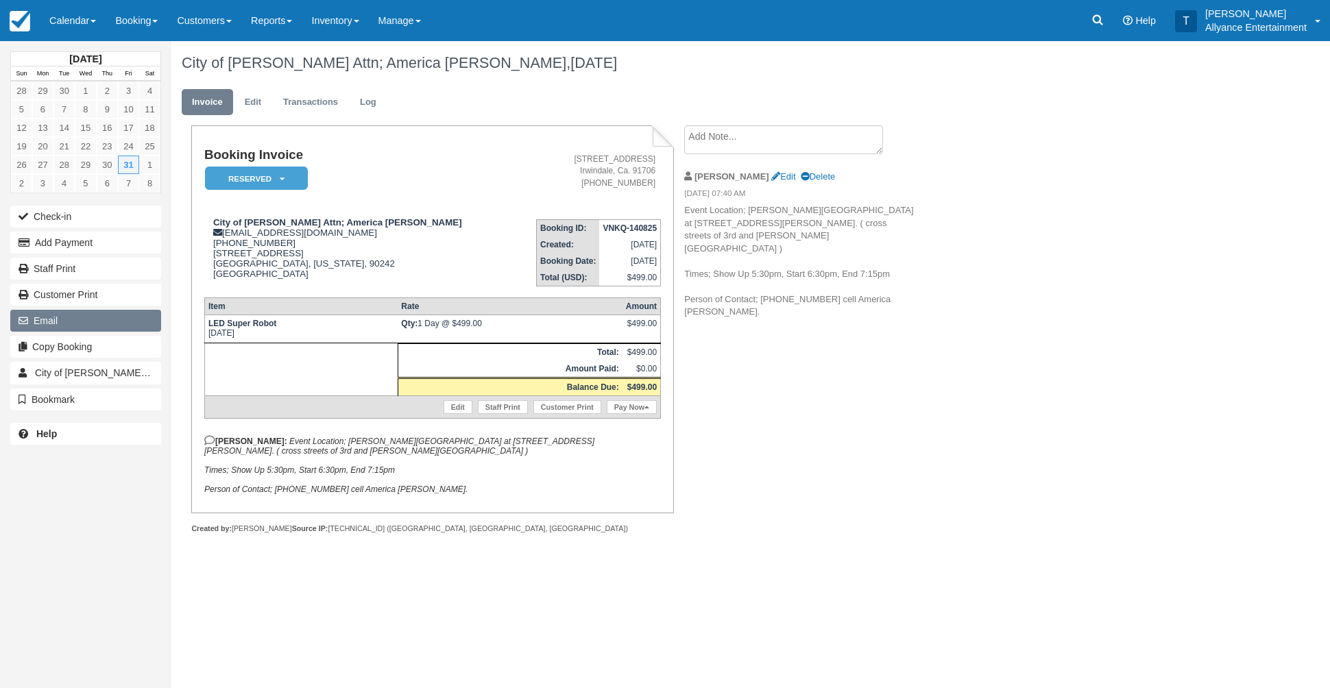
click at [121, 319] on button "Email" at bounding box center [85, 321] width 151 height 22
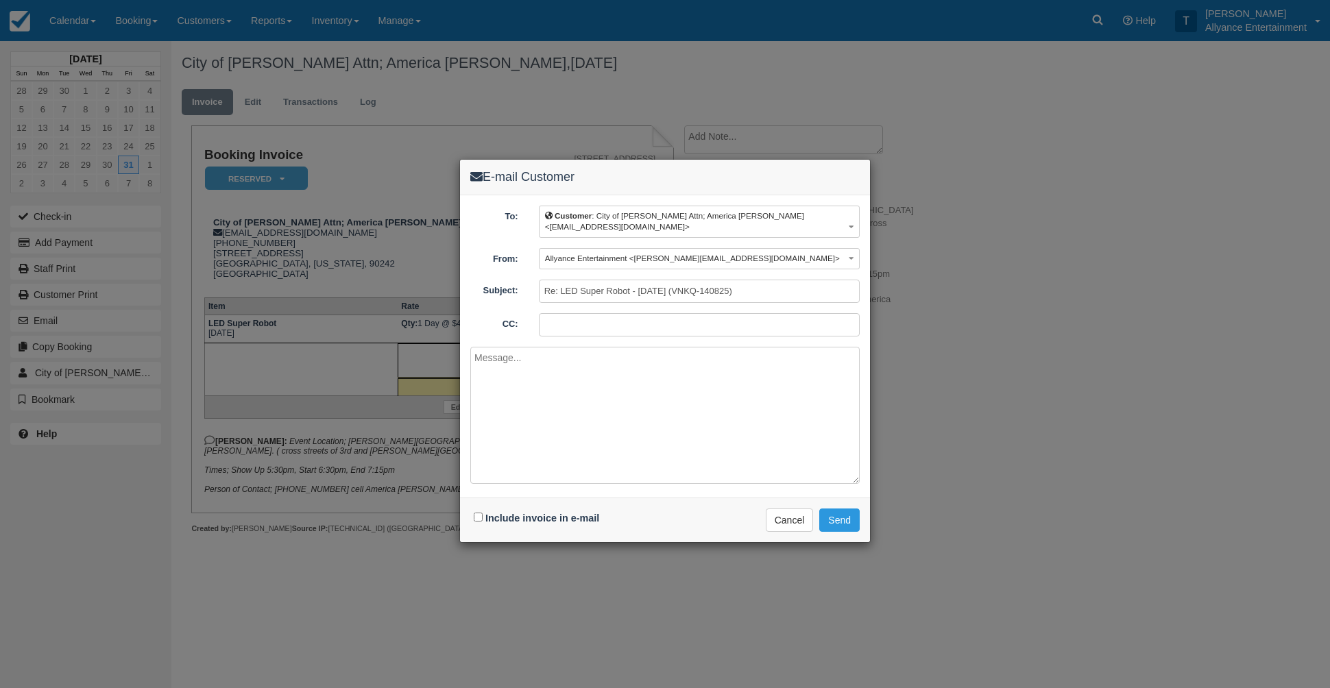
click at [638, 394] on textarea at bounding box center [664, 415] width 389 height 137
click at [551, 389] on textarea at bounding box center [664, 415] width 389 height 137
paste textarea "Hi , Here is your booking invoice. To make your deposit, click on the box label…"
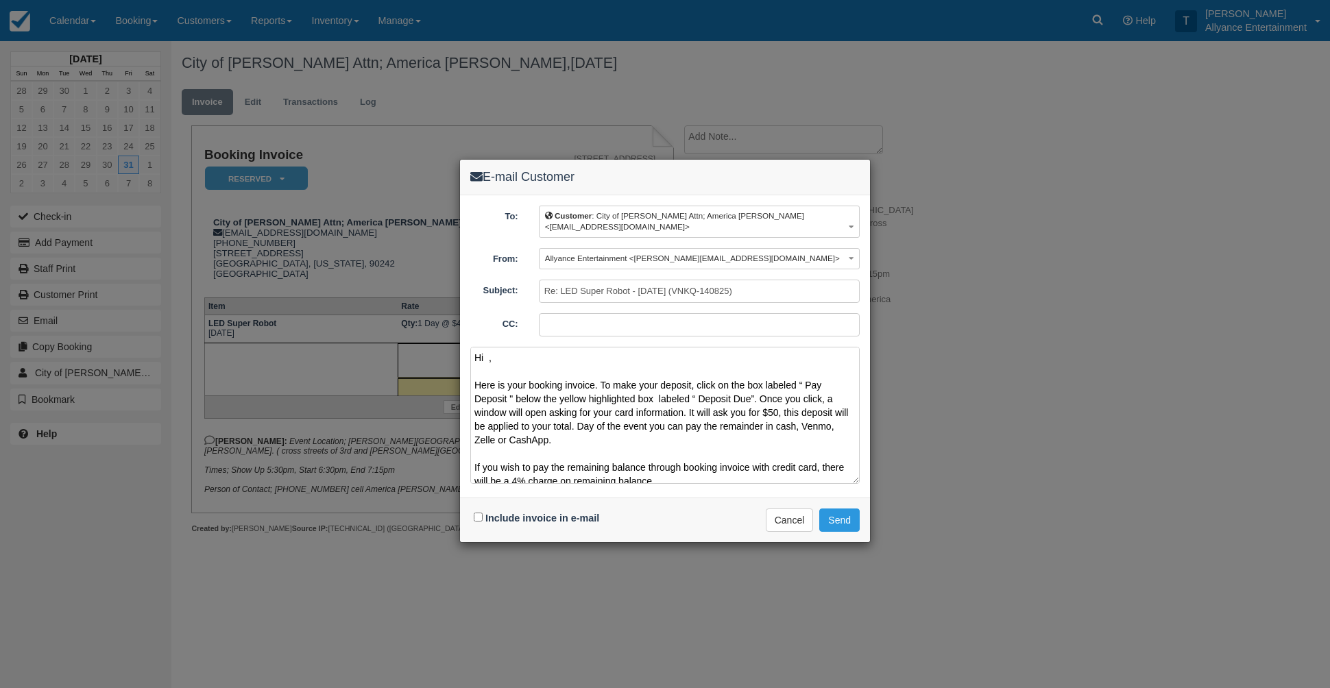
drag, startPoint x: 488, startPoint y: 342, endPoint x: 546, endPoint y: 356, distance: 60.5
click at [488, 347] on textarea "Hi , Here is your booking invoice. To make your deposit, click on the box label…" at bounding box center [664, 415] width 389 height 137
type textarea "Hi America, Here is your booking invoice. To make your deposit, click on the bo…"
click at [477, 513] on input "Include invoice in e-mail" at bounding box center [478, 517] width 9 height 9
checkbox input "true"
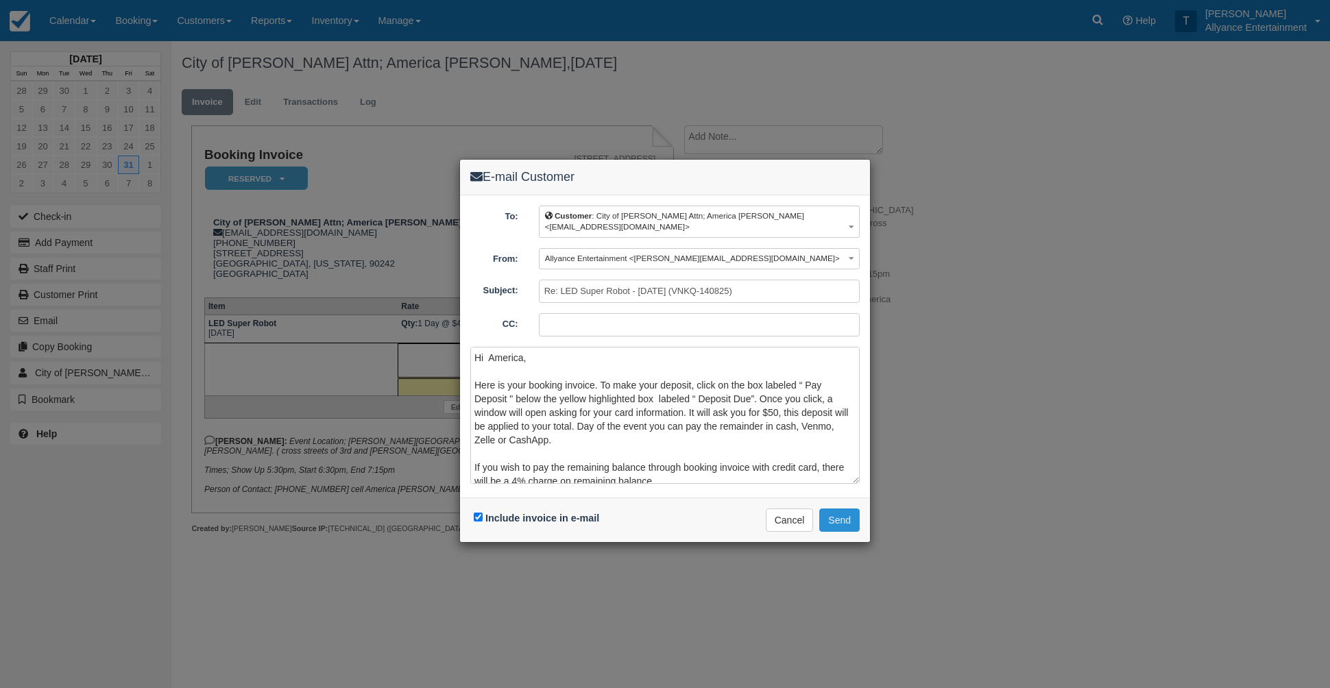
click at [840, 512] on button "Send" at bounding box center [839, 520] width 40 height 23
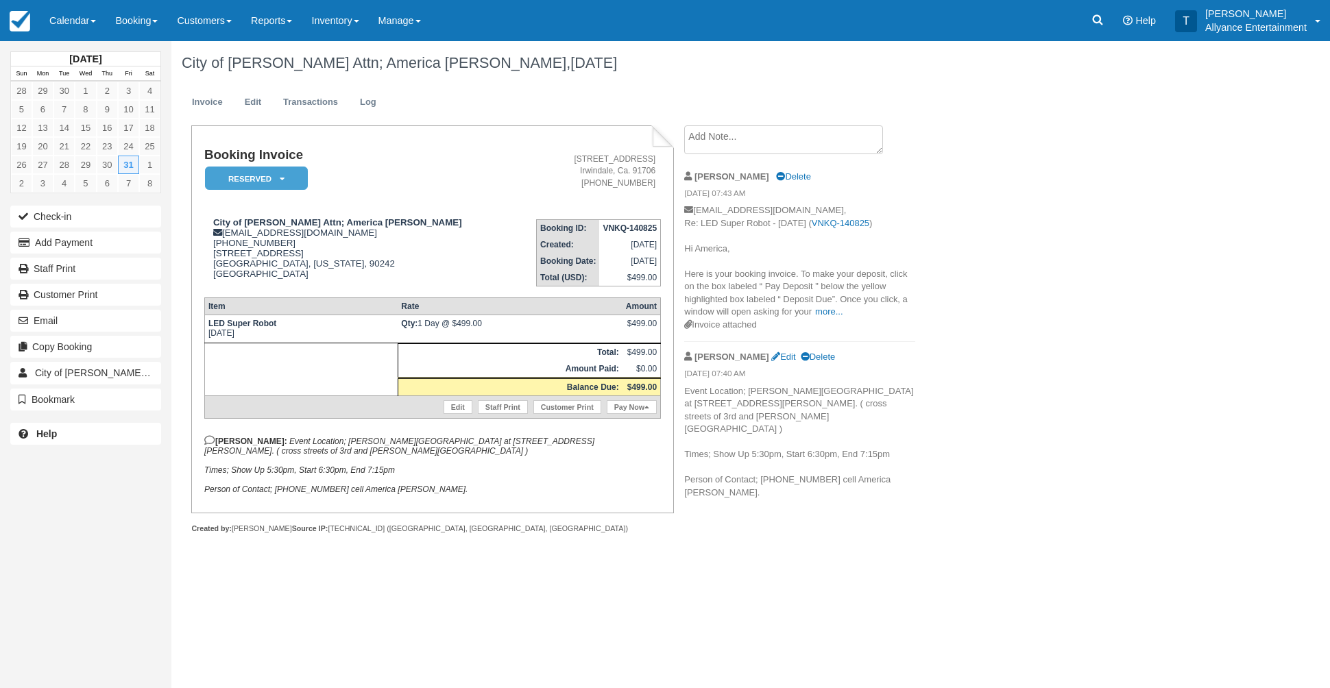
drag, startPoint x: 208, startPoint y: 326, endPoint x: 274, endPoint y: 336, distance: 66.5
click at [274, 336] on td "LED Super Robot Fri Oct 31, 2025" at bounding box center [300, 329] width 193 height 28
copy td "LED Super Robot Fri Oct 31, 2025"
drag, startPoint x: 210, startPoint y: 222, endPoint x: 383, endPoint y: 225, distance: 172.8
click at [383, 225] on div "City of Downey Attn; America Patino apatino@downeyca.org 1 (562) 618-4221 7810 …" at bounding box center [358, 248] width 308 height 62
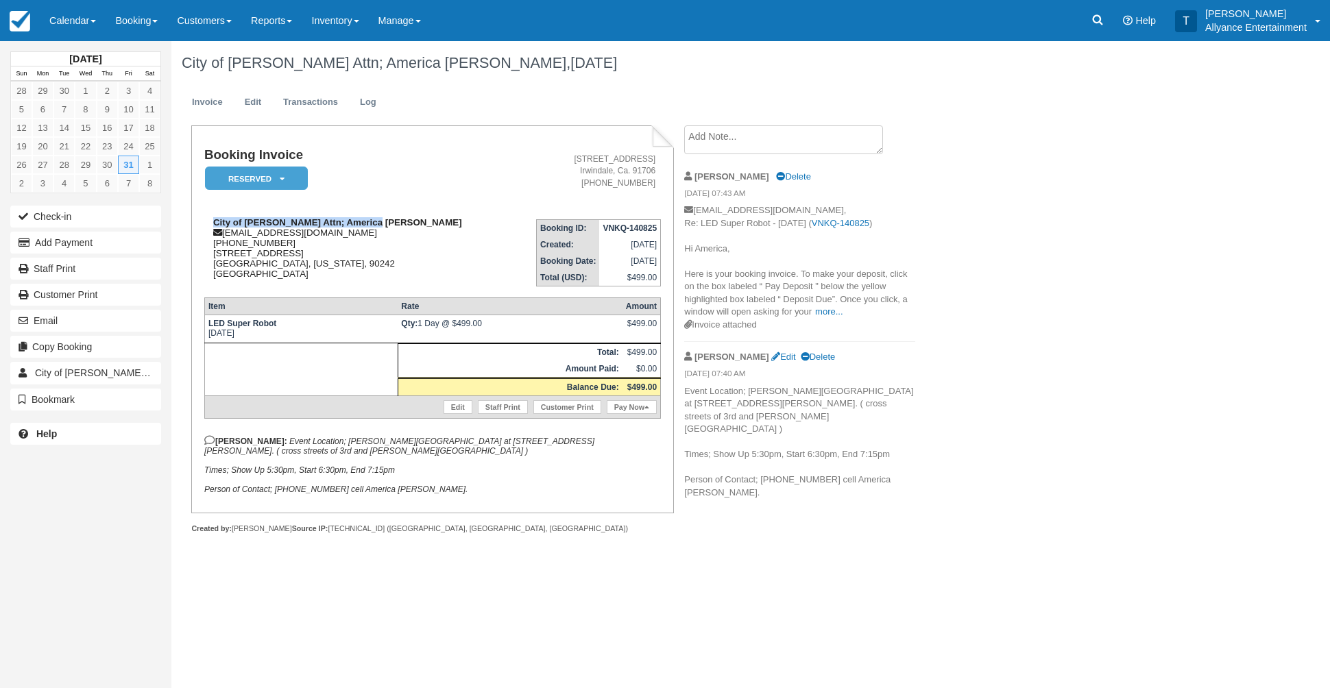
copy strong "City of [PERSON_NAME] Attn; America [PERSON_NAME]"
drag, startPoint x: 392, startPoint y: 446, endPoint x: 438, endPoint y: 475, distance: 55.2
click at [438, 475] on p "Tony: Event Location; Downey Adult School at 12340 Woodruff Ave, Downey, CA 902…" at bounding box center [432, 464] width 457 height 59
copy em "12340 Woodruff Ave, Downey, CA 90241. ( cross streets of 3rd and Downey ave ) T…"
